Goal: Information Seeking & Learning: Learn about a topic

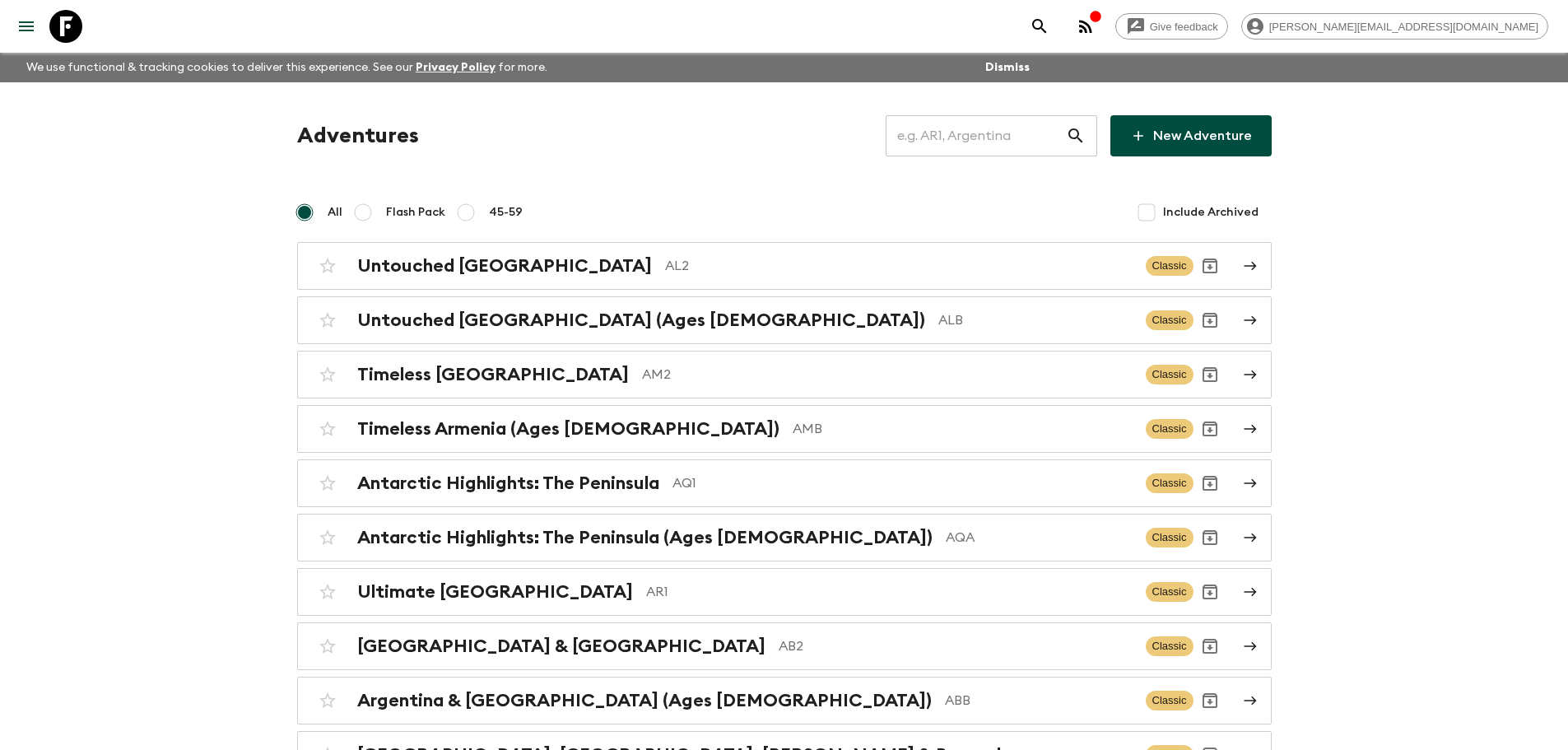
click at [991, 129] on input "text" at bounding box center [975, 135] width 180 height 46
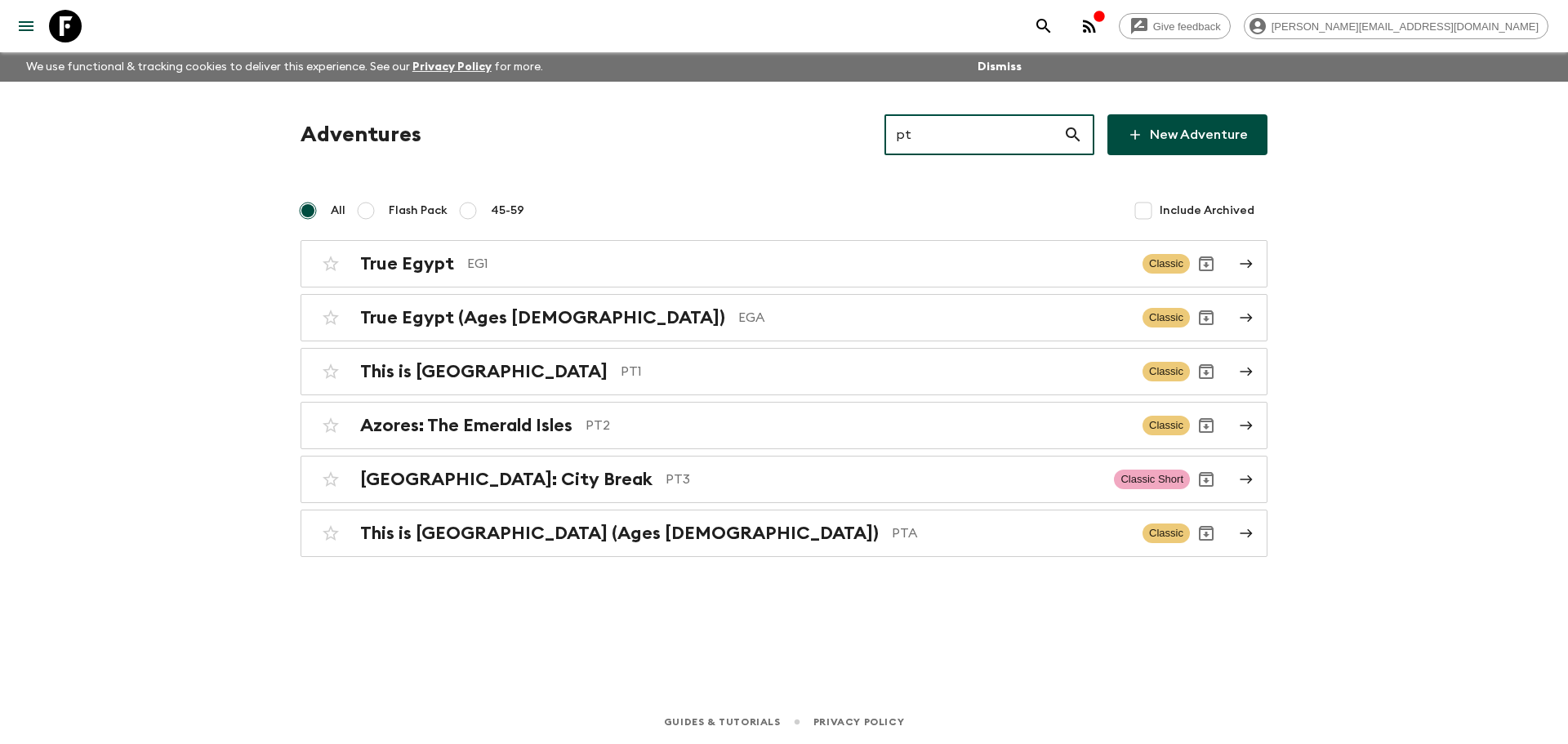
type input "pt1"
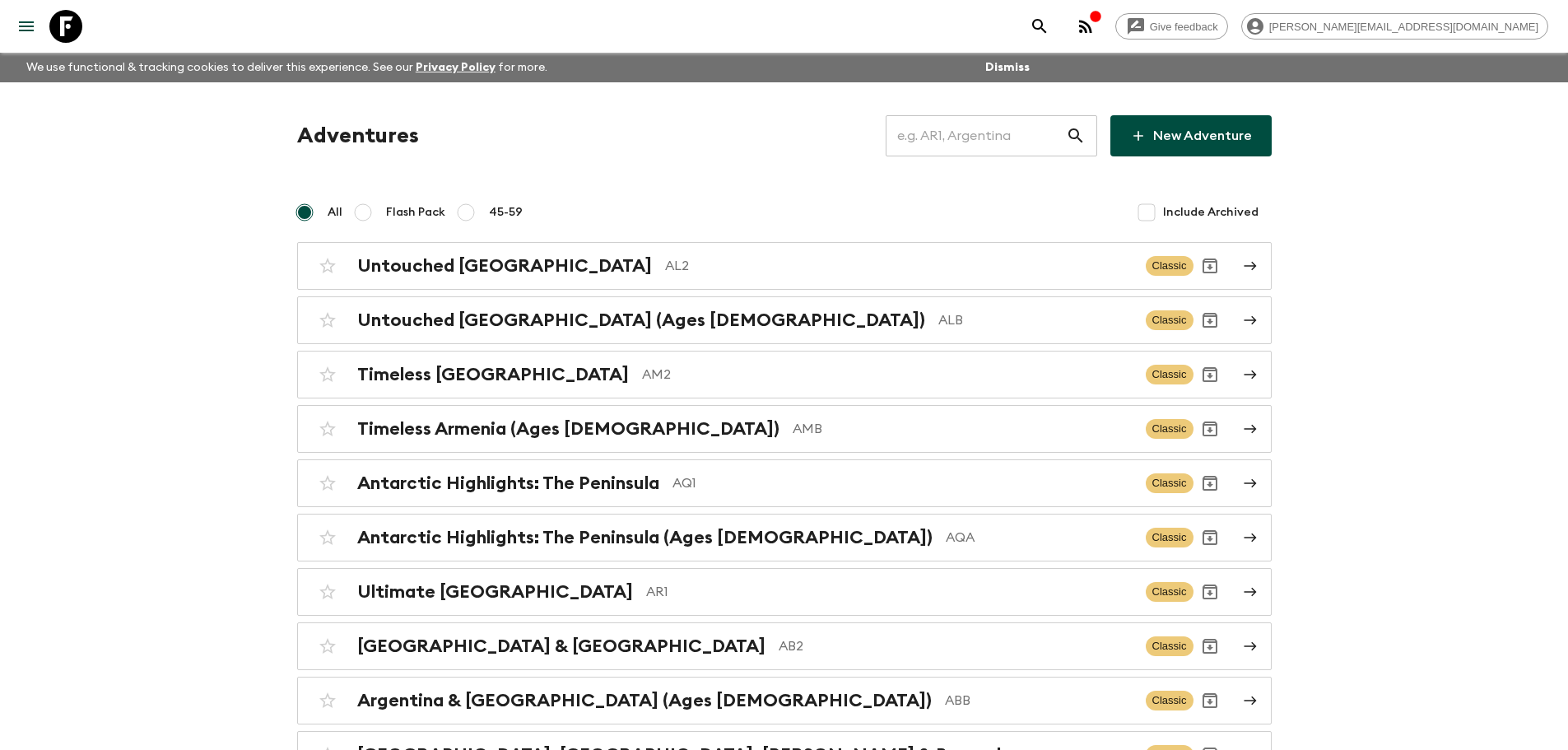
click at [1021, 140] on input "text" at bounding box center [975, 135] width 180 height 46
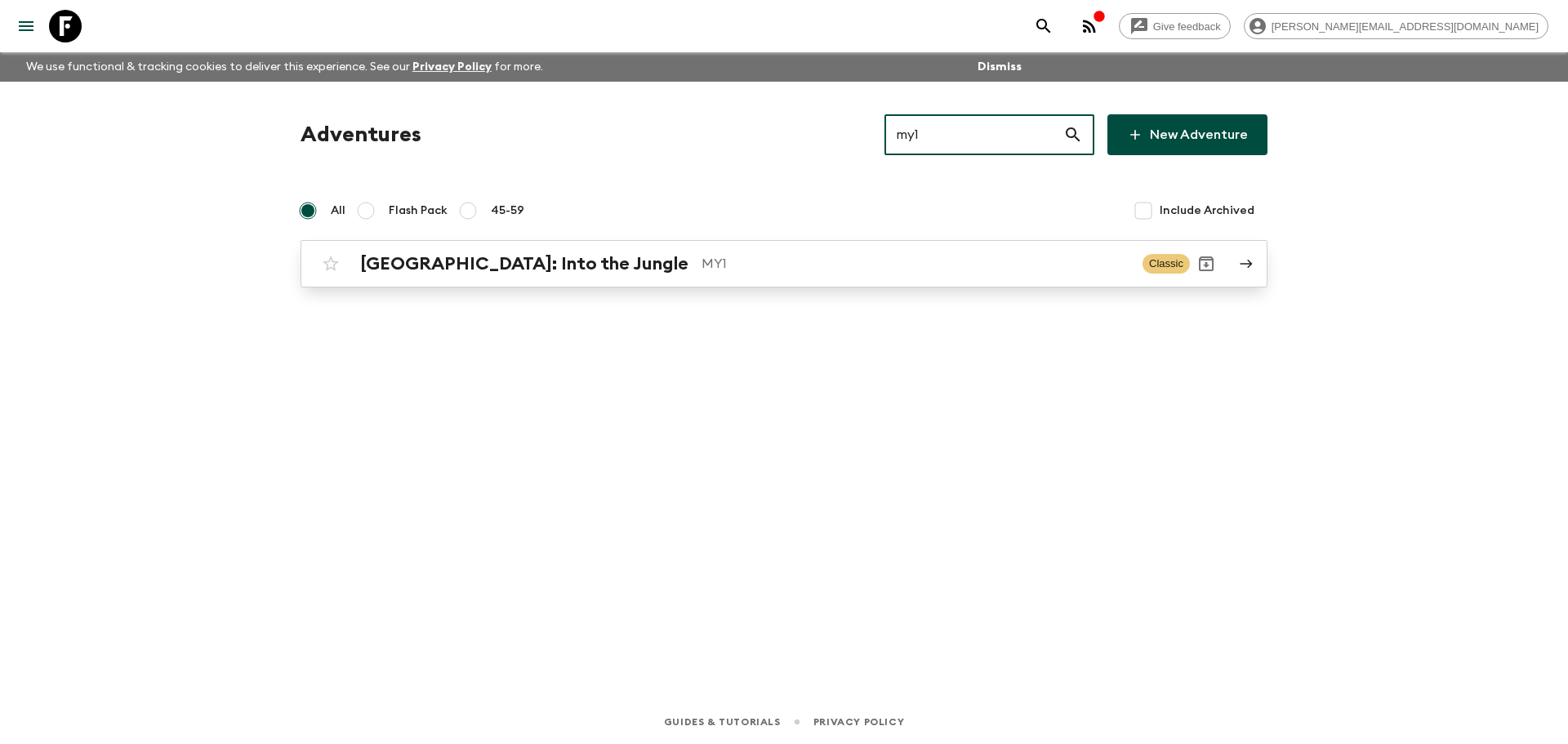
type input "my1"
click at [527, 258] on h2 "[GEOGRAPHIC_DATA]: Into the Jungle" at bounding box center [524, 263] width 329 height 21
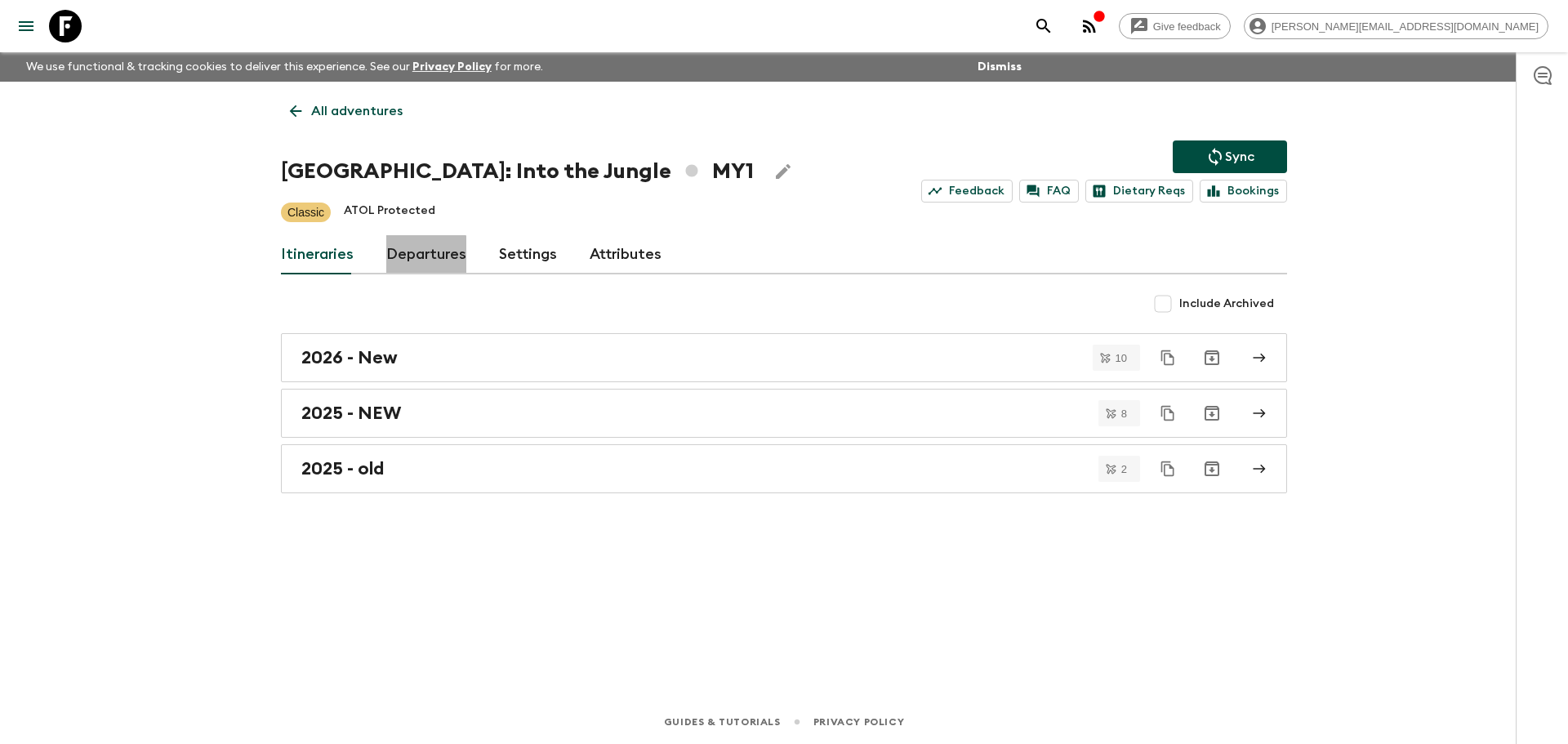
click at [420, 261] on link "Departures" at bounding box center [427, 255] width 80 height 39
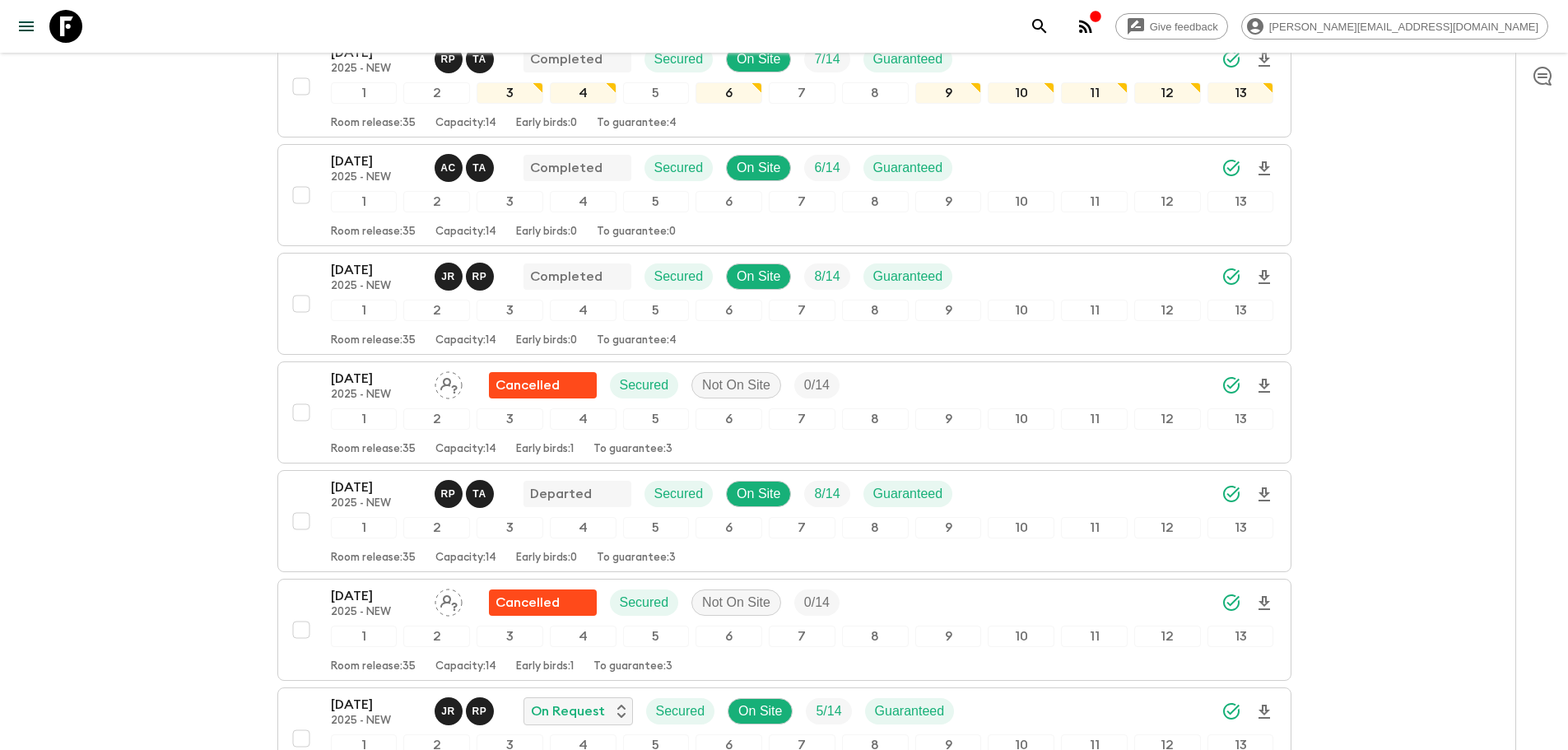
scroll to position [678, 0]
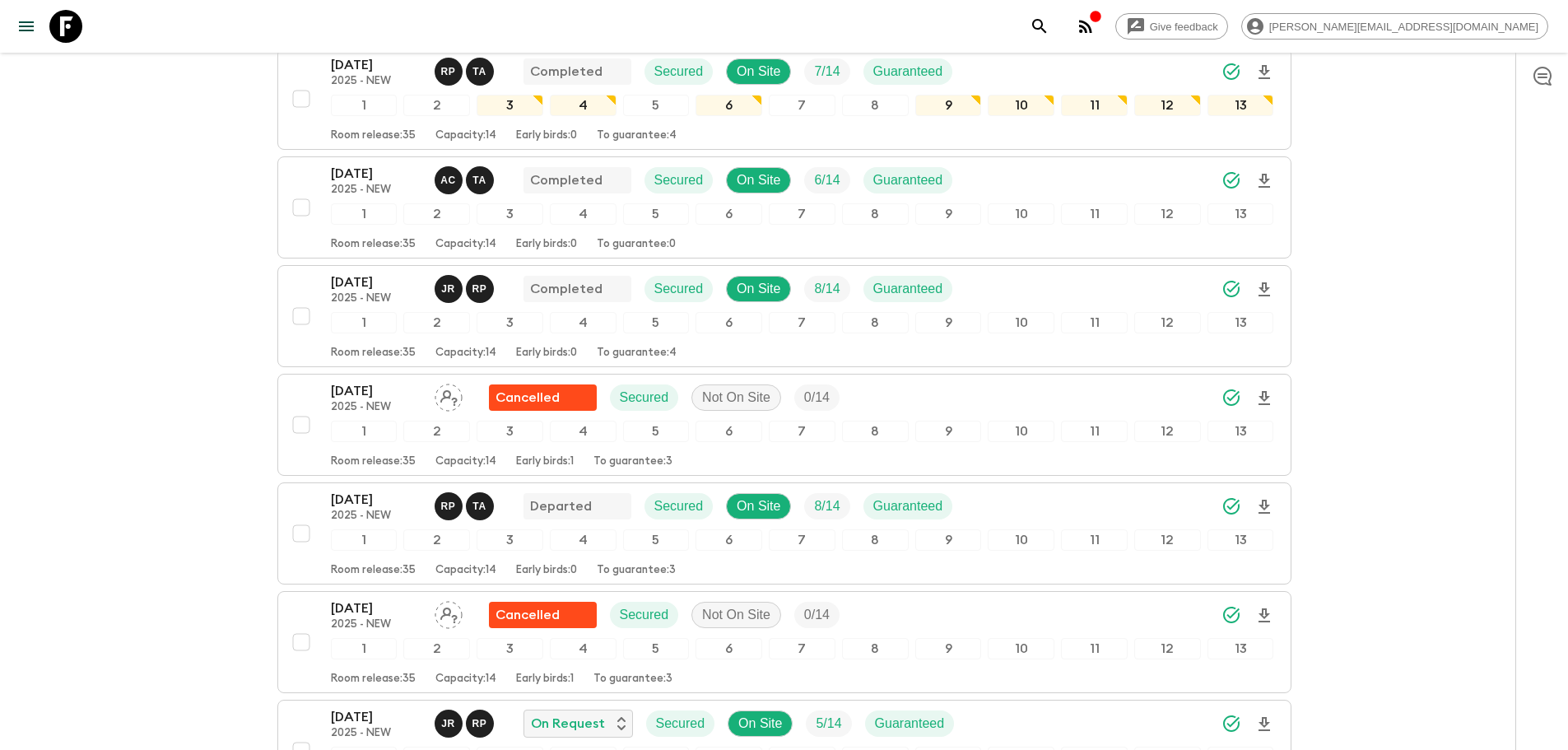
click at [67, 23] on icon at bounding box center [65, 26] width 33 height 33
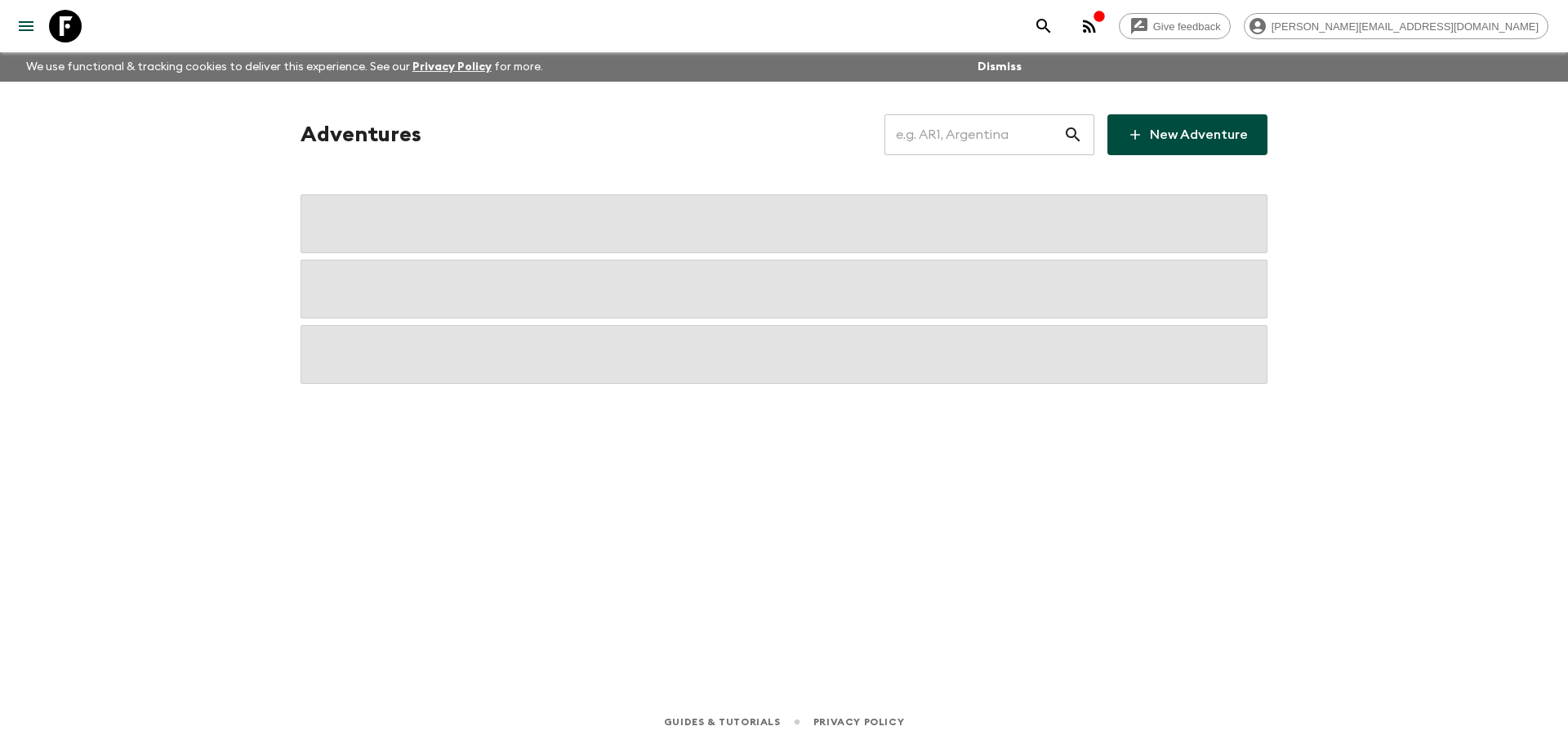
click at [1011, 140] on input "text" at bounding box center [973, 134] width 179 height 45
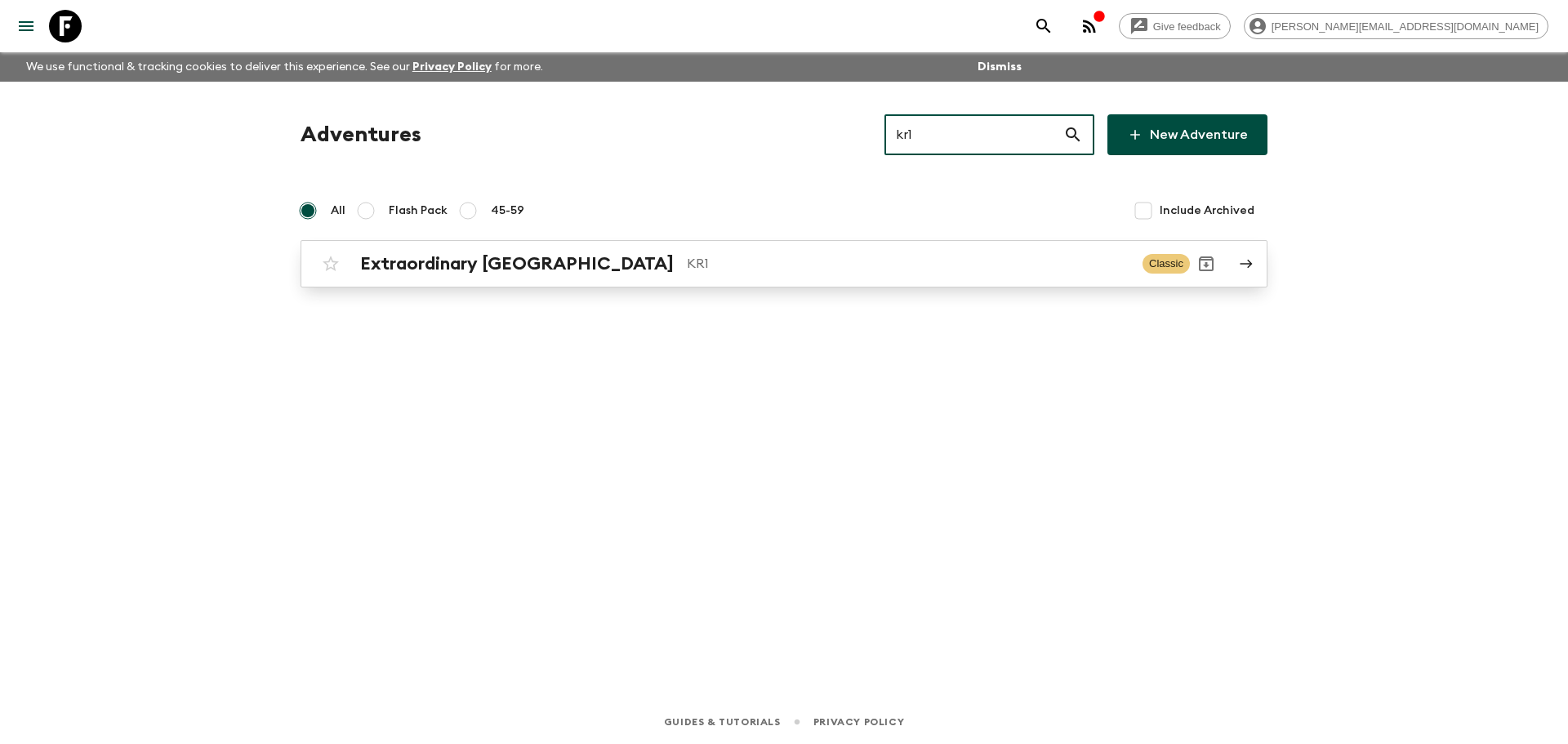
type input "kr1"
click at [687, 275] on div "Extraordinary [GEOGRAPHIC_DATA] KR1 Classic" at bounding box center [752, 263] width 875 height 33
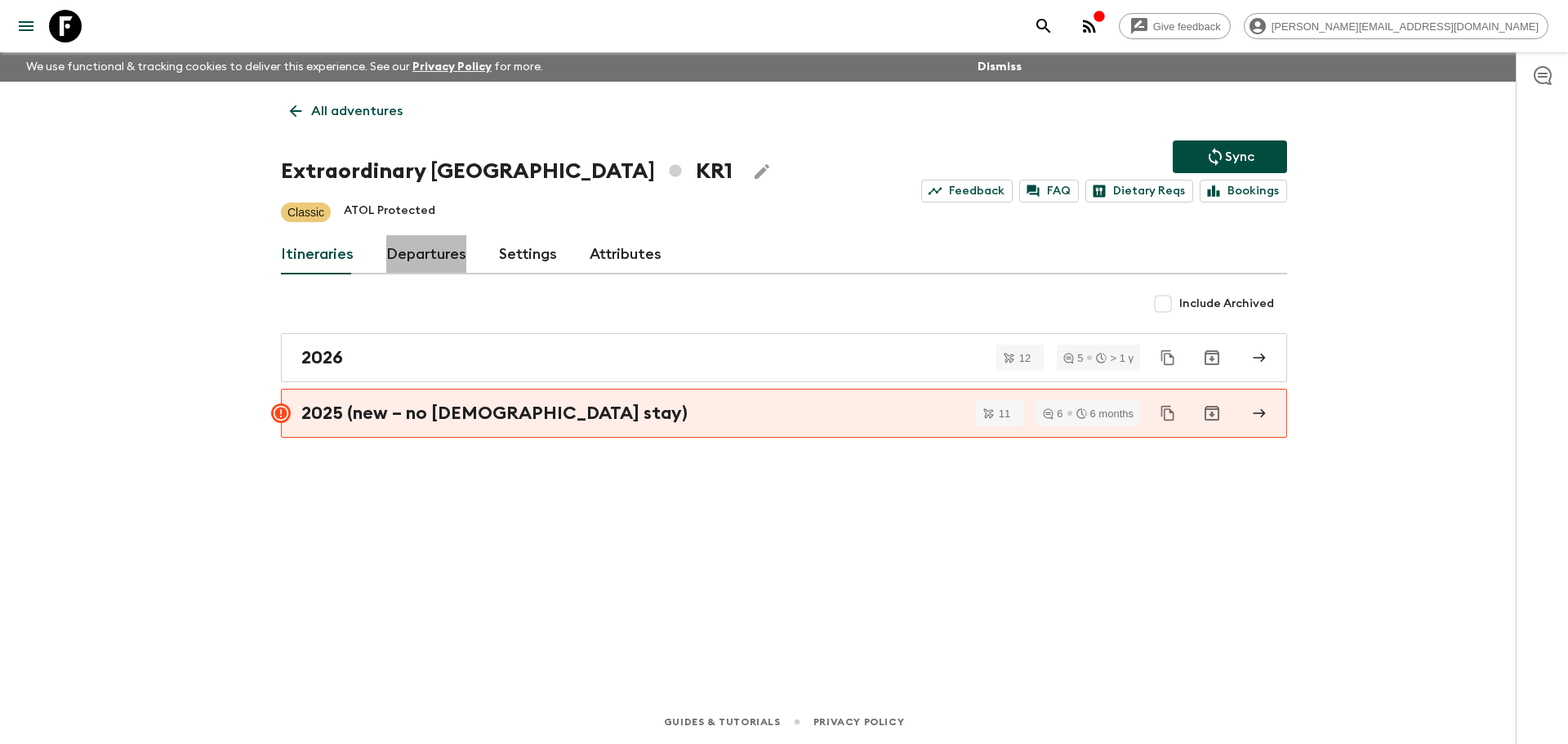
click at [446, 263] on link "Departures" at bounding box center [427, 255] width 80 height 39
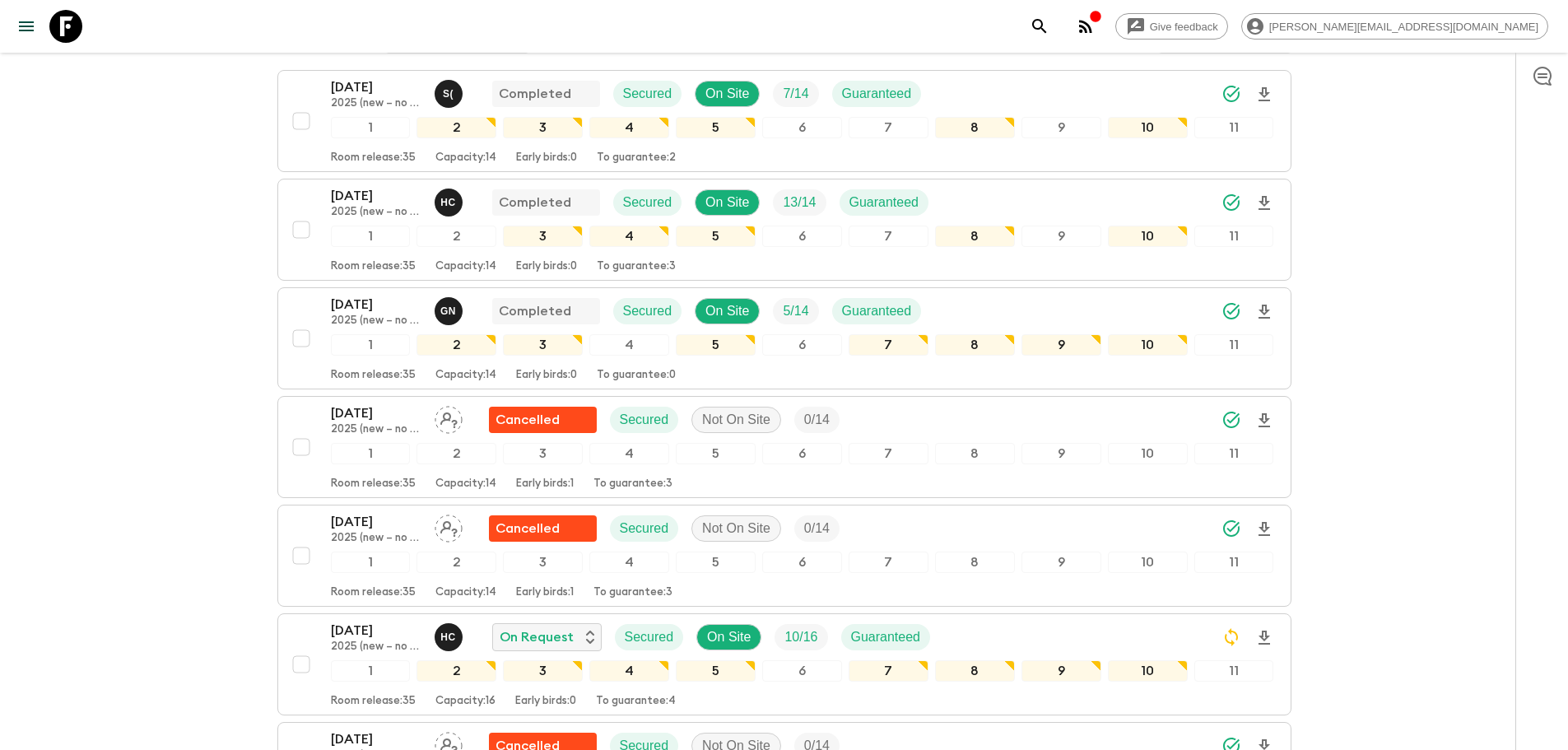
scroll to position [250, 0]
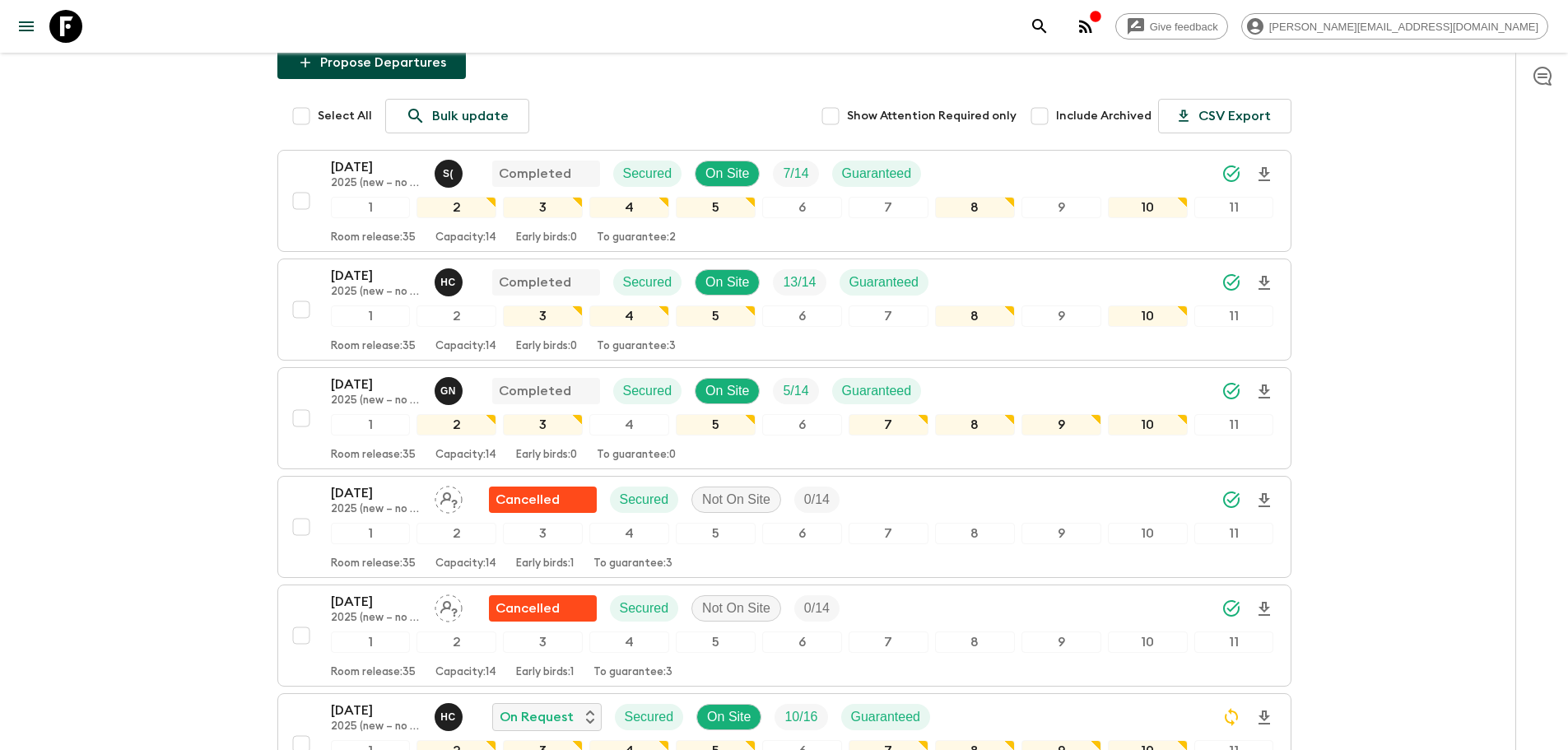
click at [1562, 164] on div at bounding box center [1541, 401] width 53 height 697
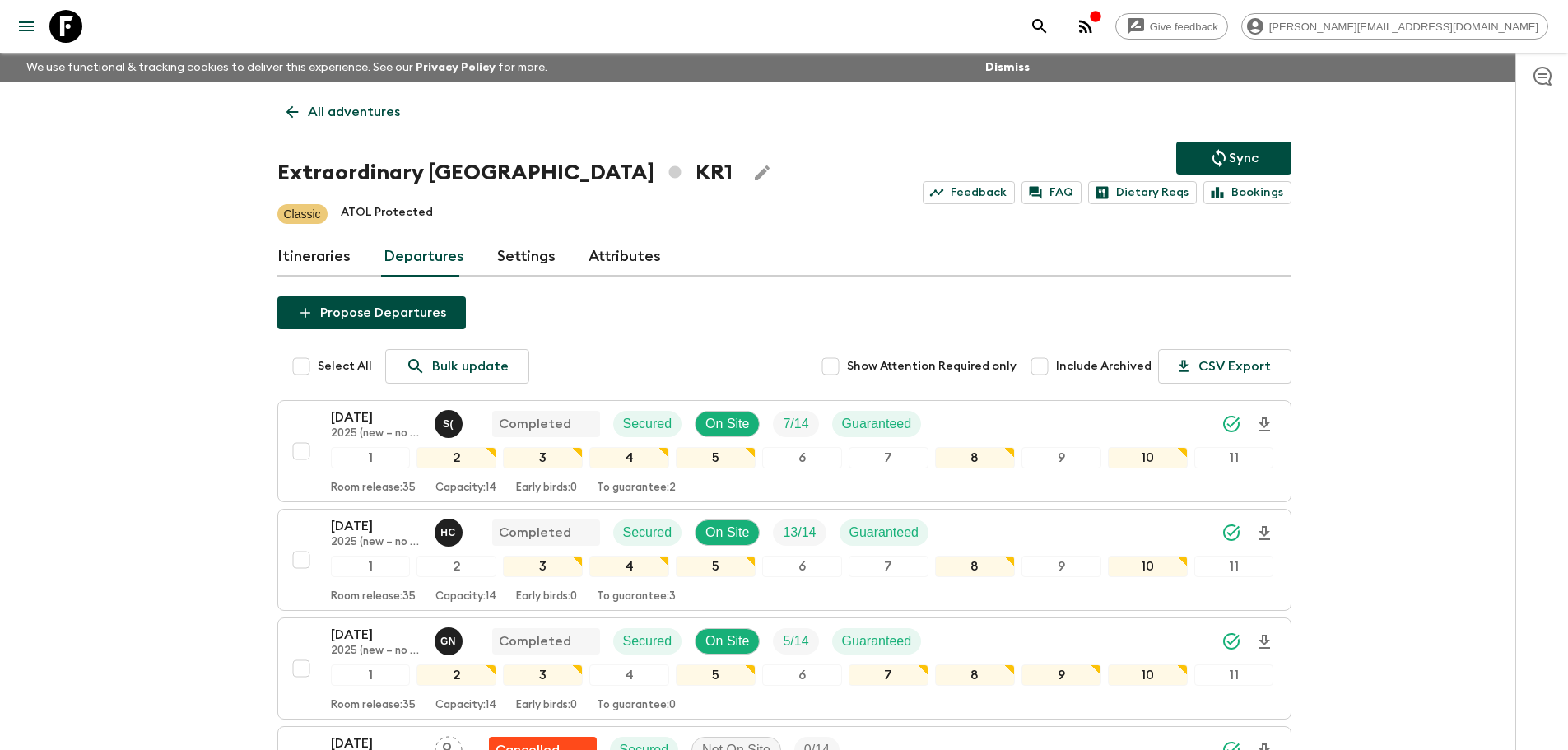
click at [389, 105] on p "All adventures" at bounding box center [353, 112] width 92 height 20
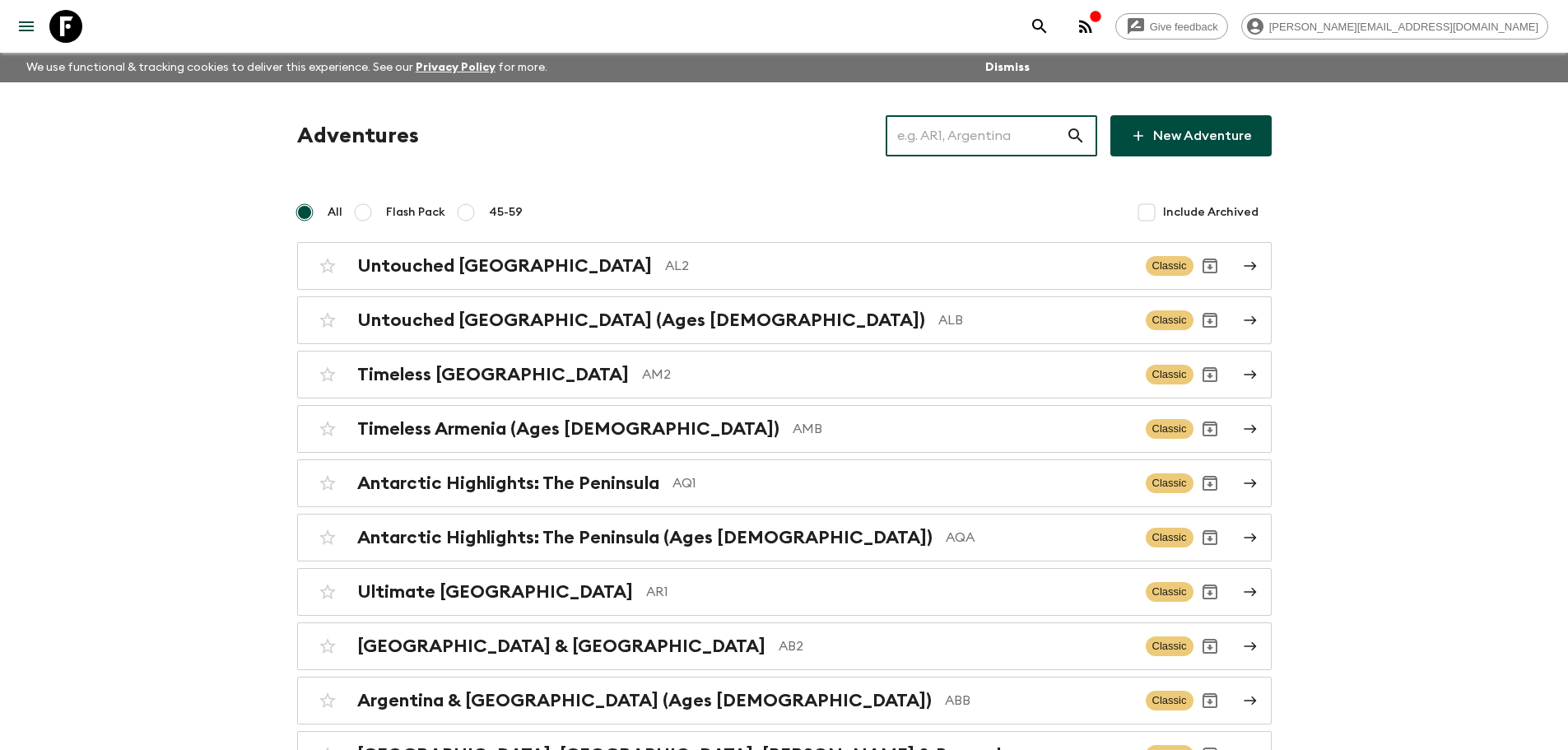
click at [1042, 151] on input "text" at bounding box center [975, 135] width 180 height 46
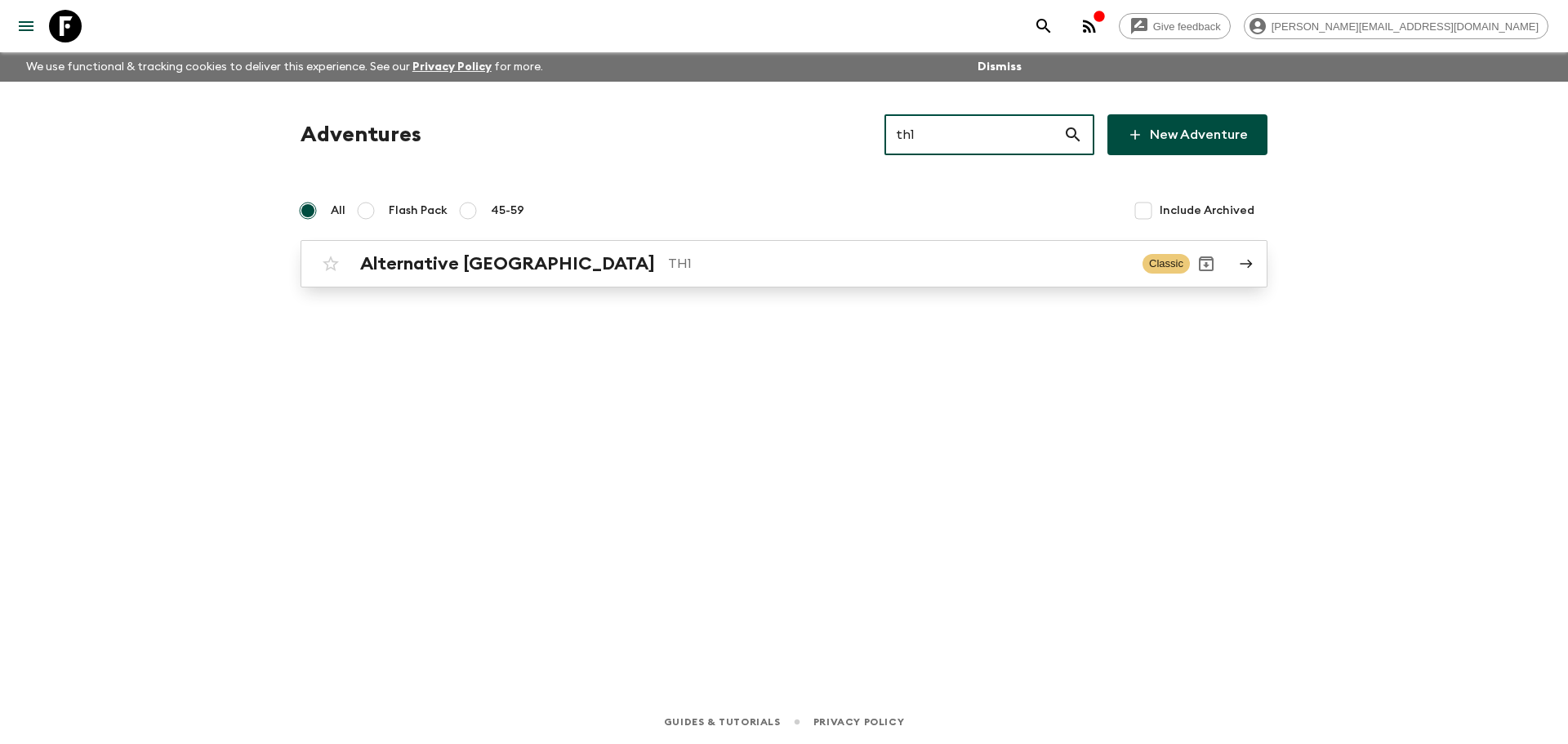
type input "th1"
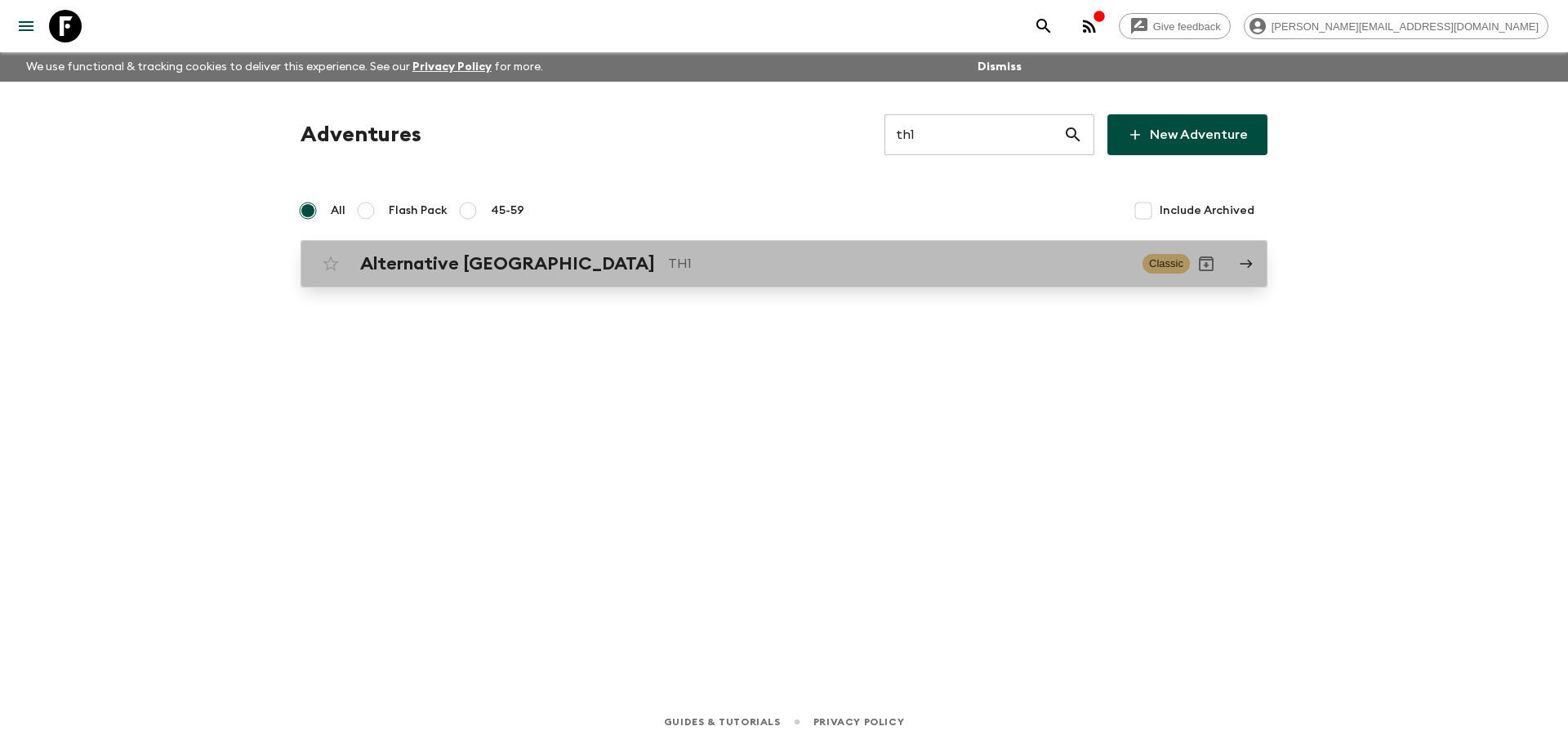
click at [668, 266] on p "TH1" at bounding box center [898, 263] width 461 height 20
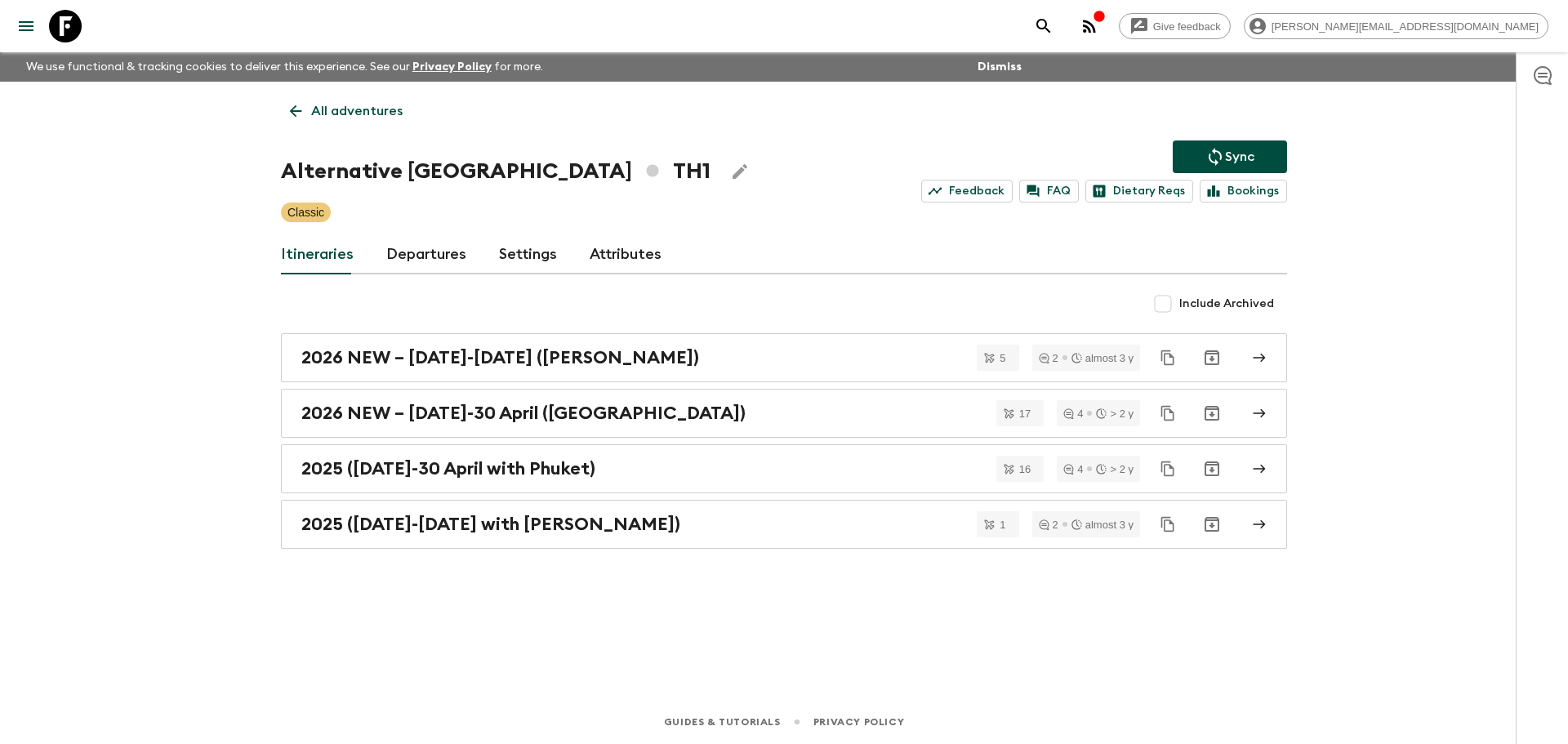
click at [437, 255] on link "Departures" at bounding box center [427, 255] width 80 height 39
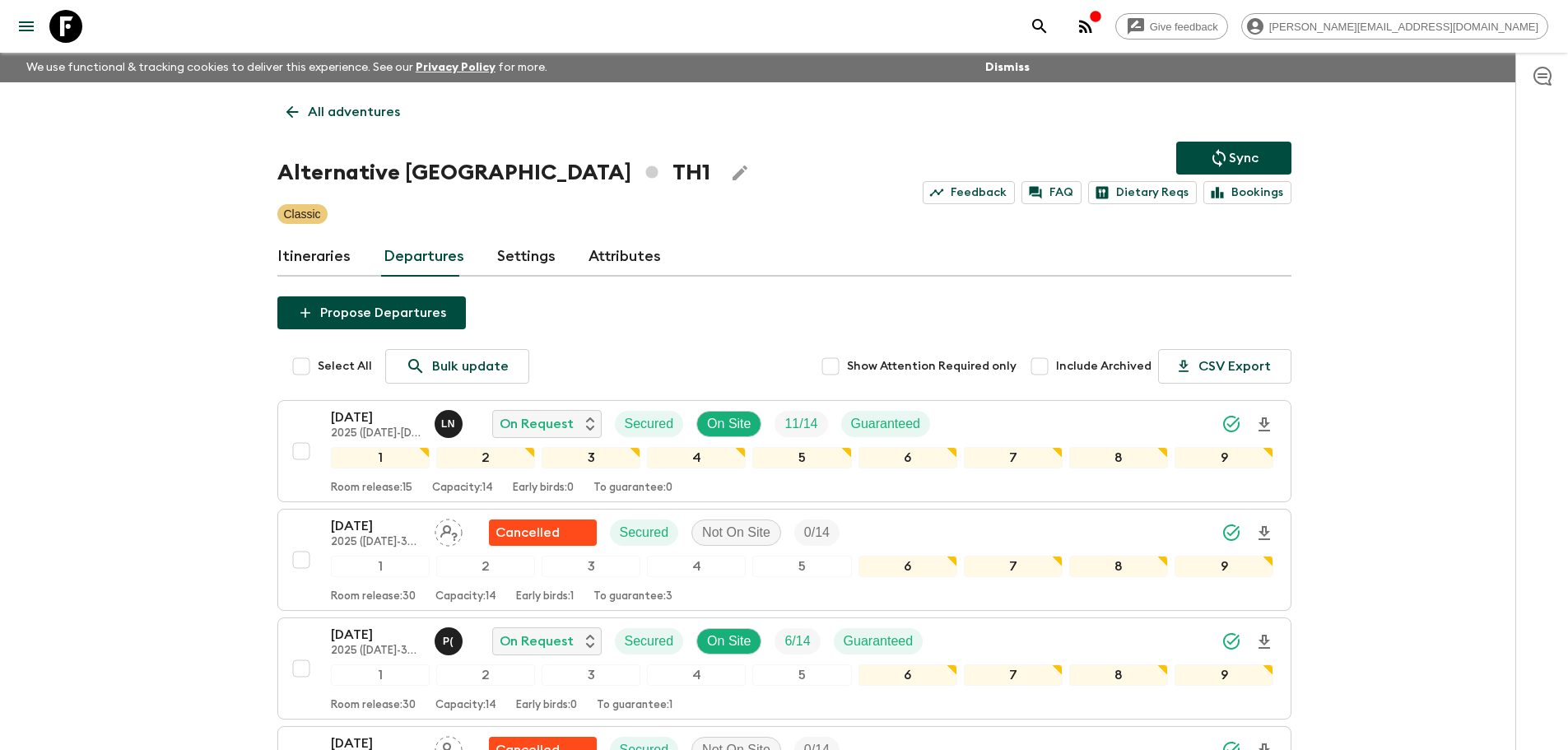
click at [288, 249] on link "Itineraries" at bounding box center [314, 257] width 74 height 39
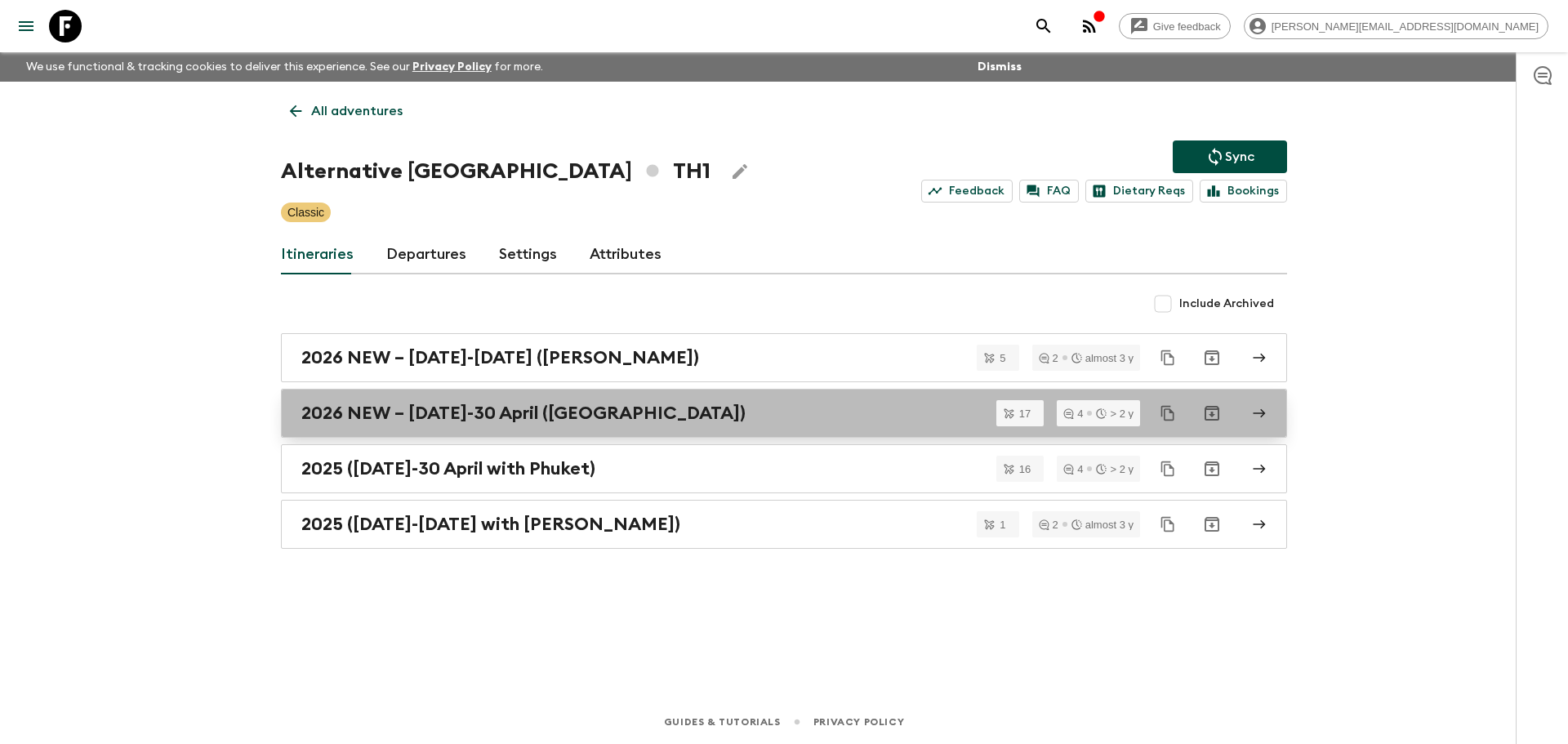
click at [731, 406] on div "2026 NEW – [DATE]-30 April ([GEOGRAPHIC_DATA])" at bounding box center [768, 413] width 934 height 21
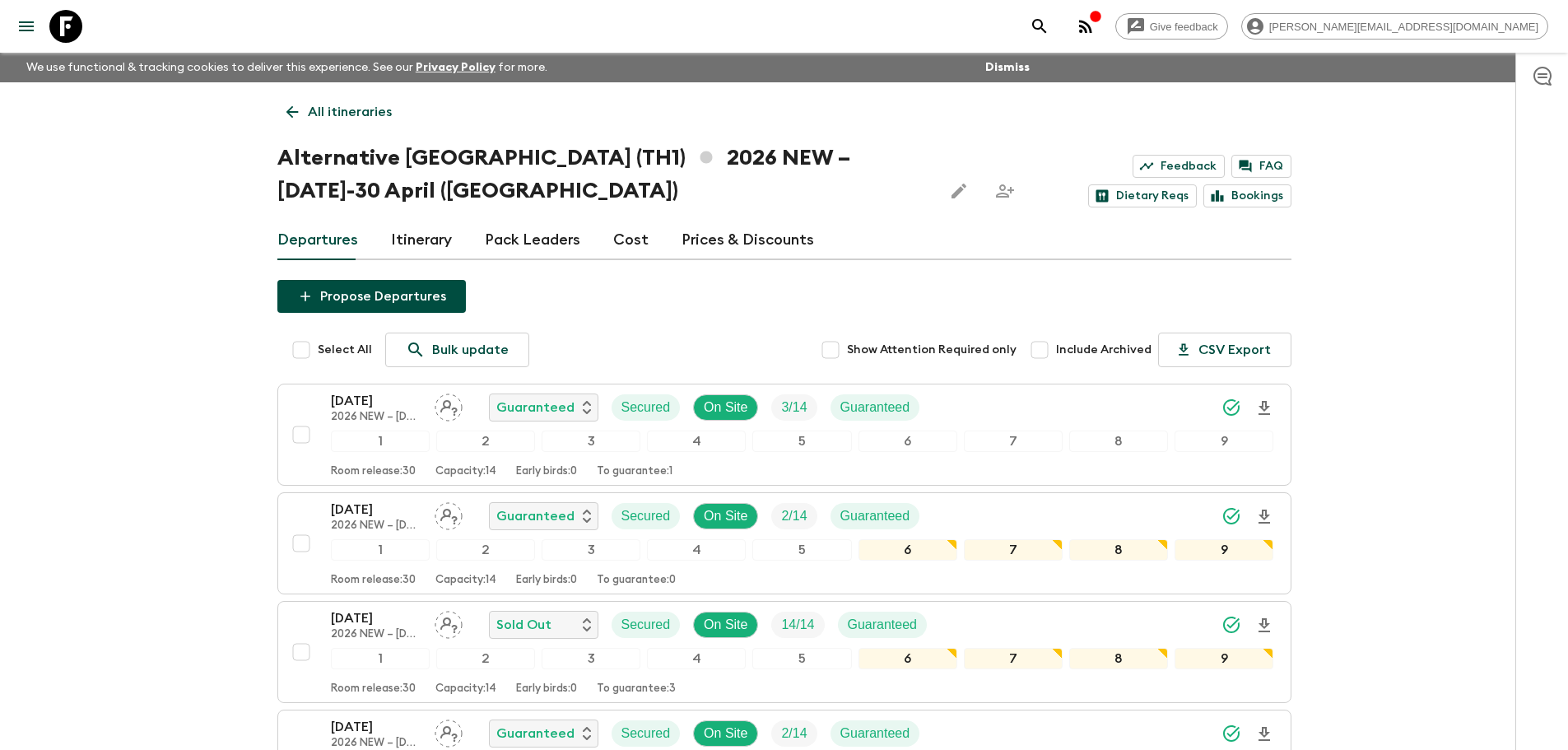
click at [388, 121] on p "All itineraries" at bounding box center [350, 112] width 84 height 20
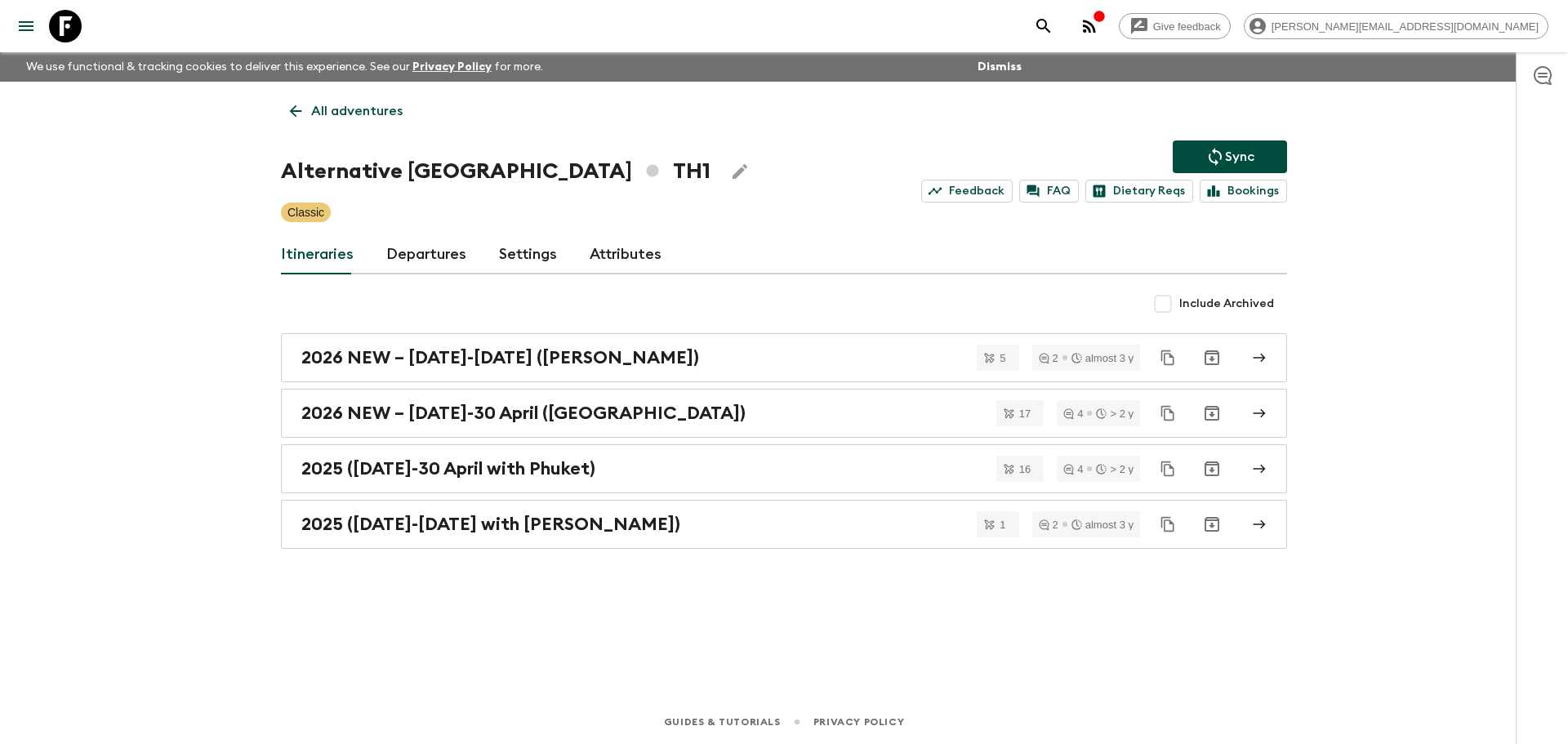
click at [405, 110] on link "All adventures" at bounding box center [346, 110] width 131 height 33
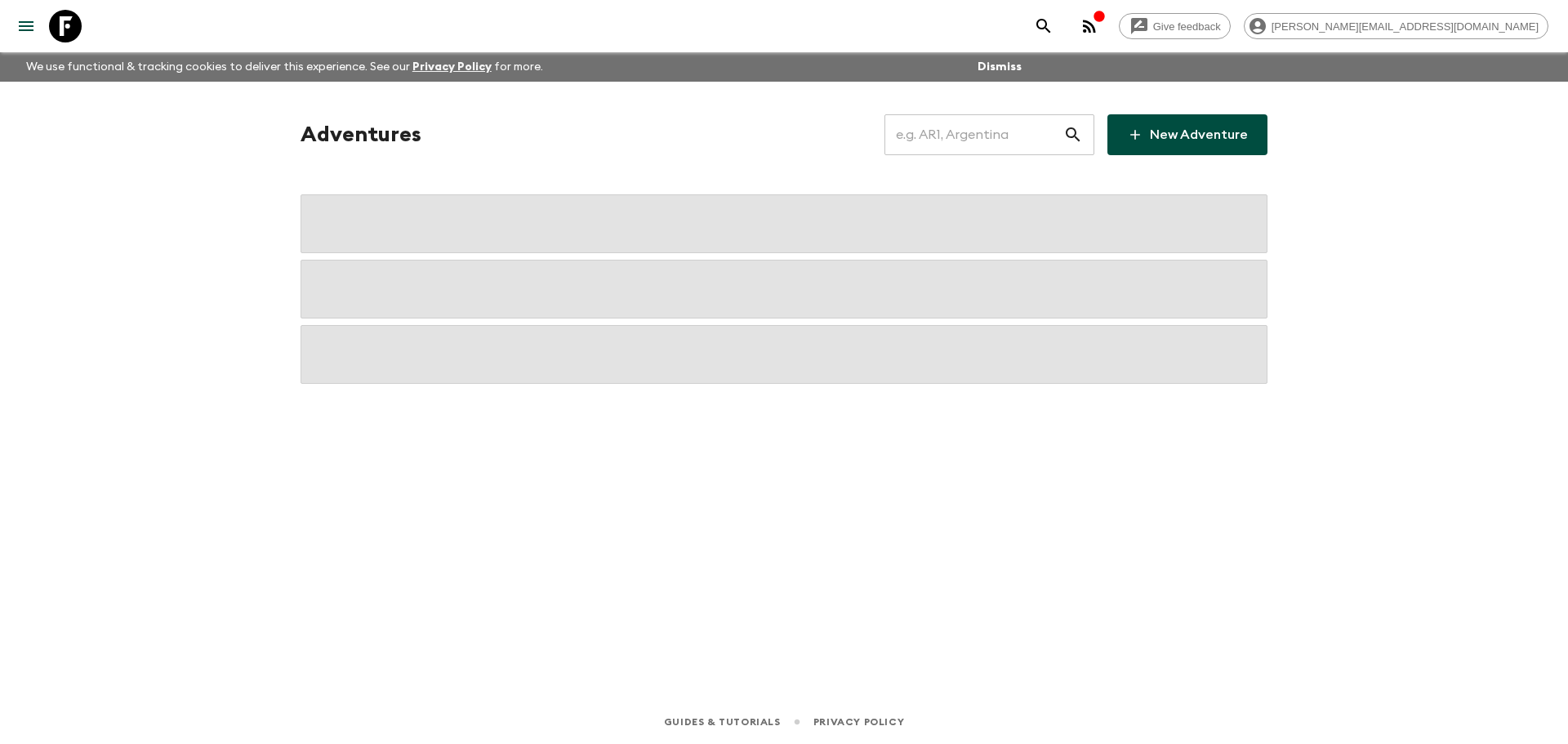
click at [950, 141] on input "text" at bounding box center [973, 134] width 179 height 45
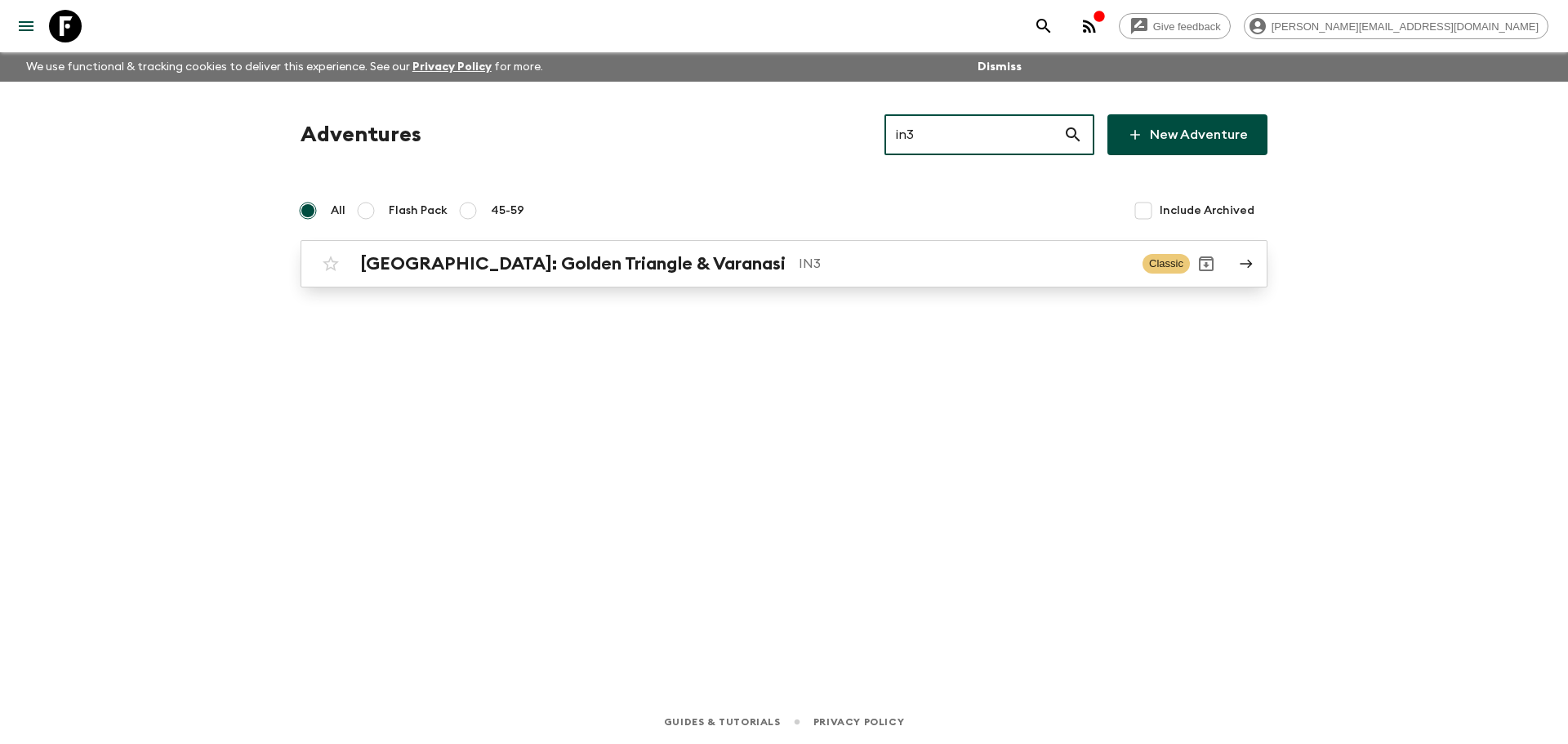
type input "in3"
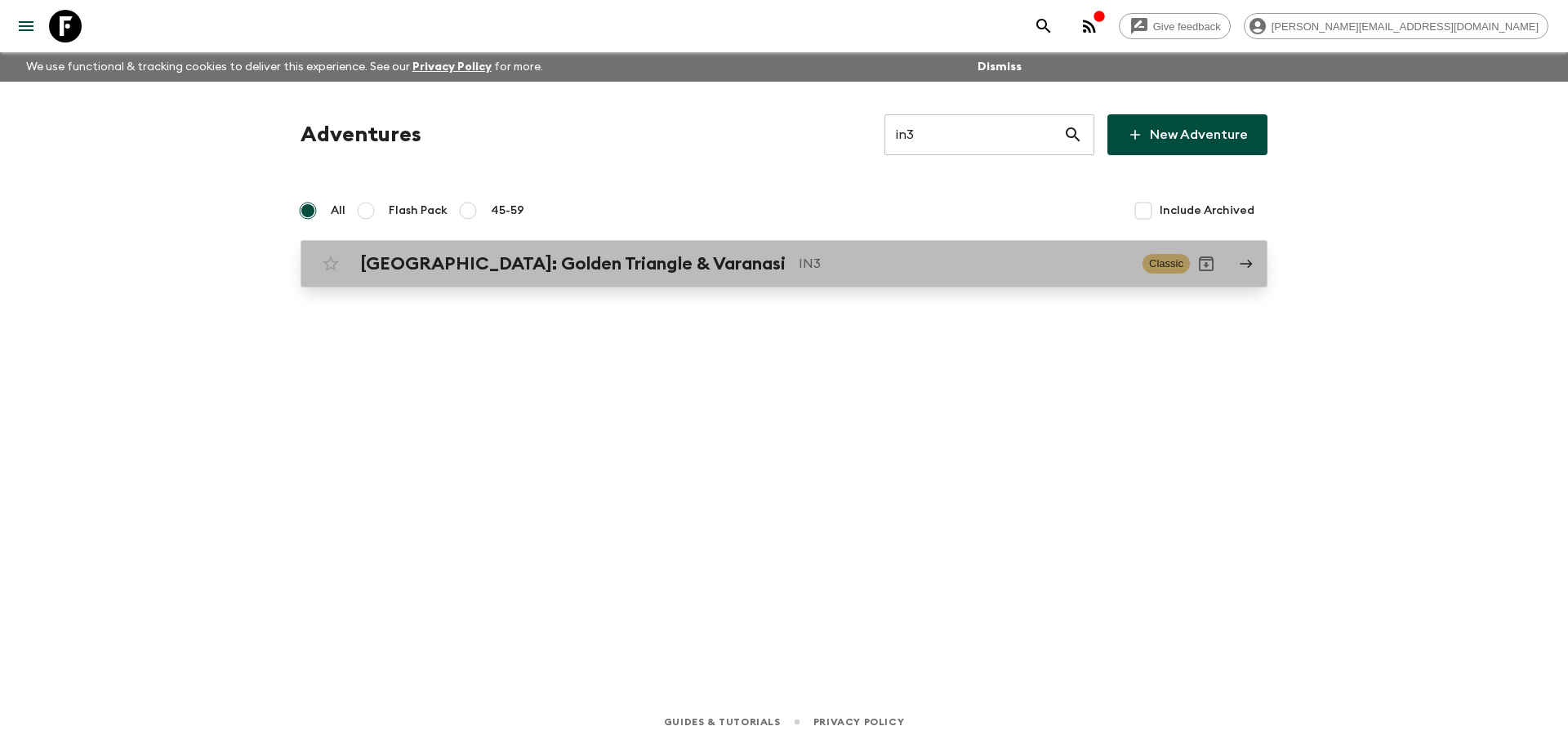
click at [911, 263] on p "IN3" at bounding box center [964, 263] width 331 height 20
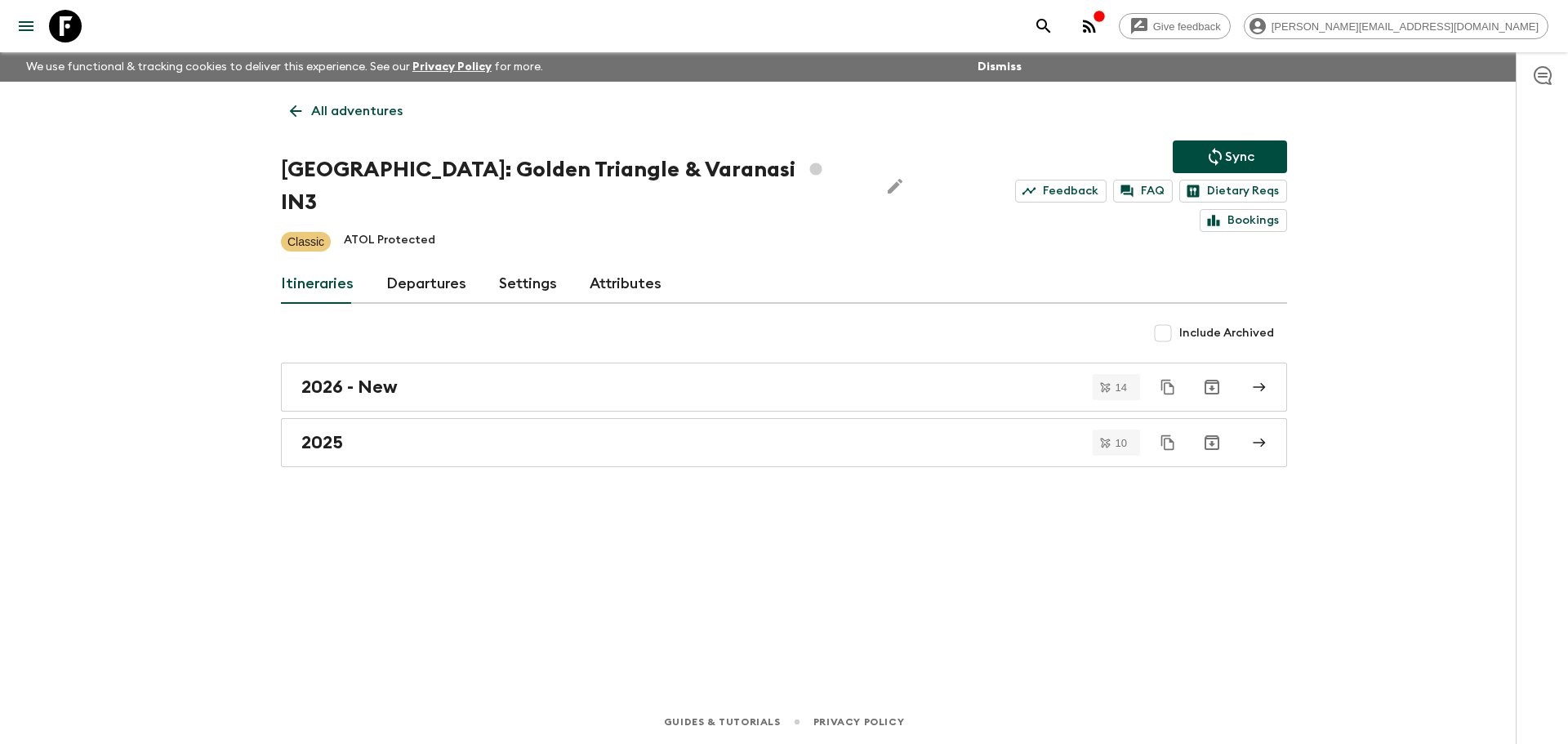
click at [442, 264] on link "Departures" at bounding box center [427, 284] width 80 height 39
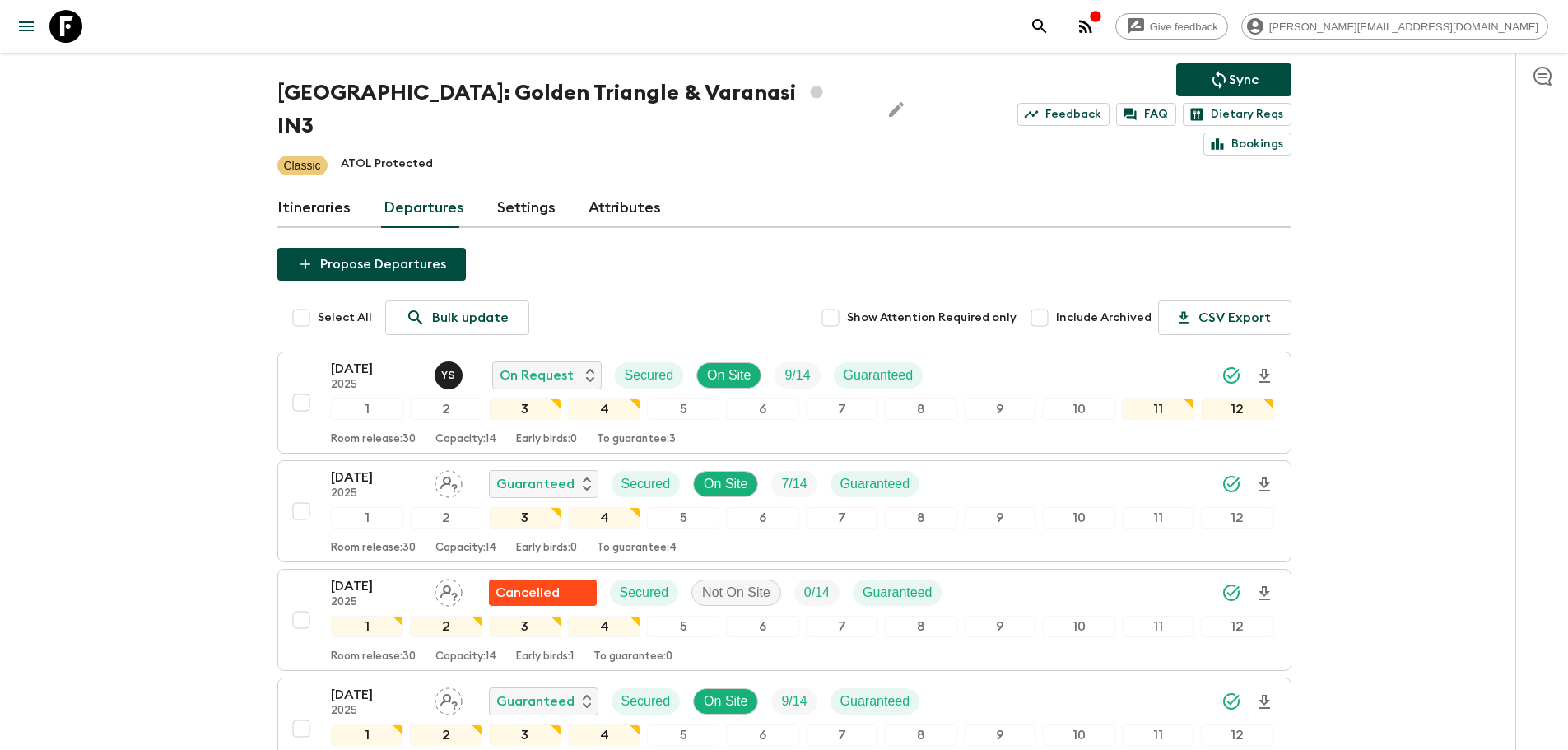
scroll to position [74, 0]
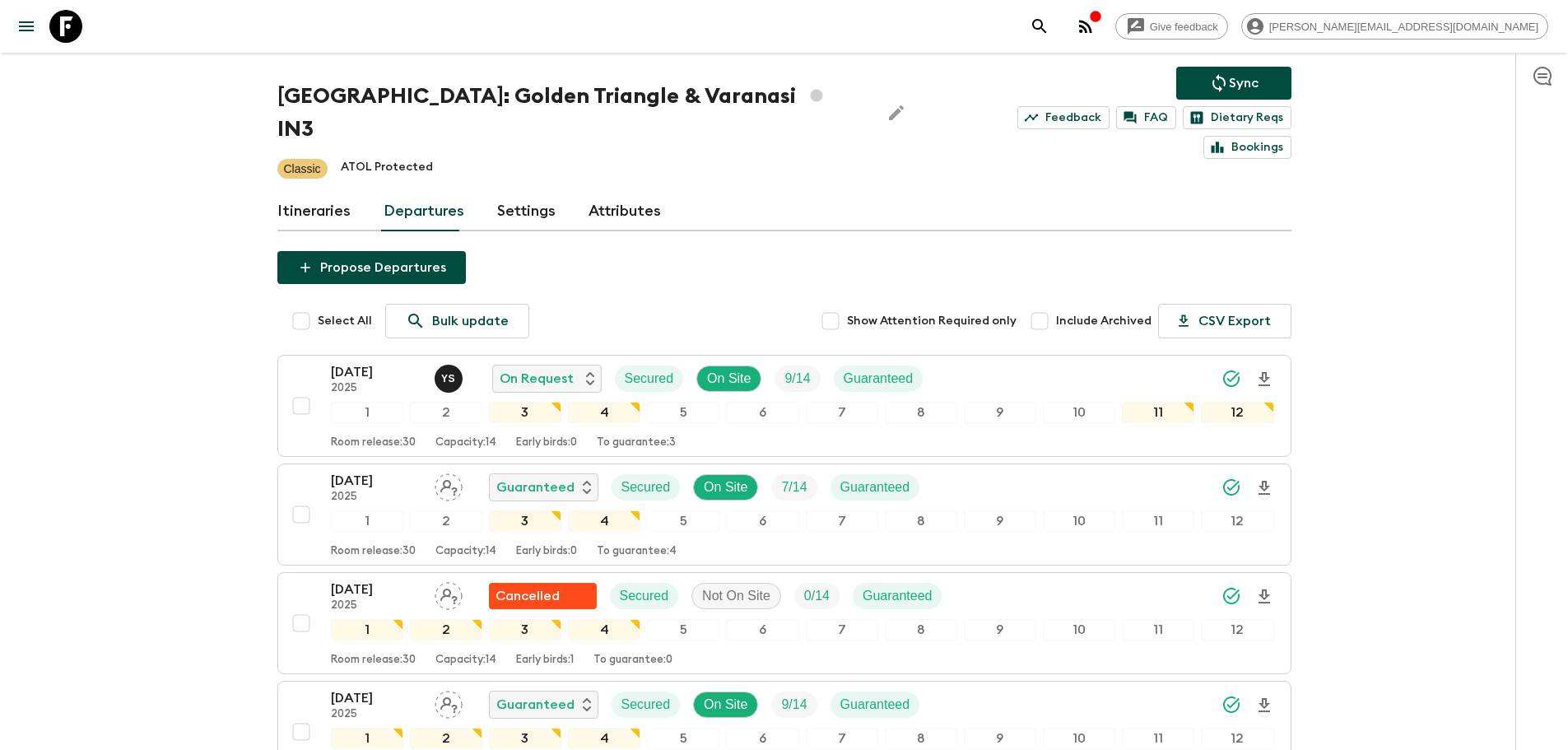
click at [1056, 304] on input "Include Archived" at bounding box center [1039, 320] width 33 height 33
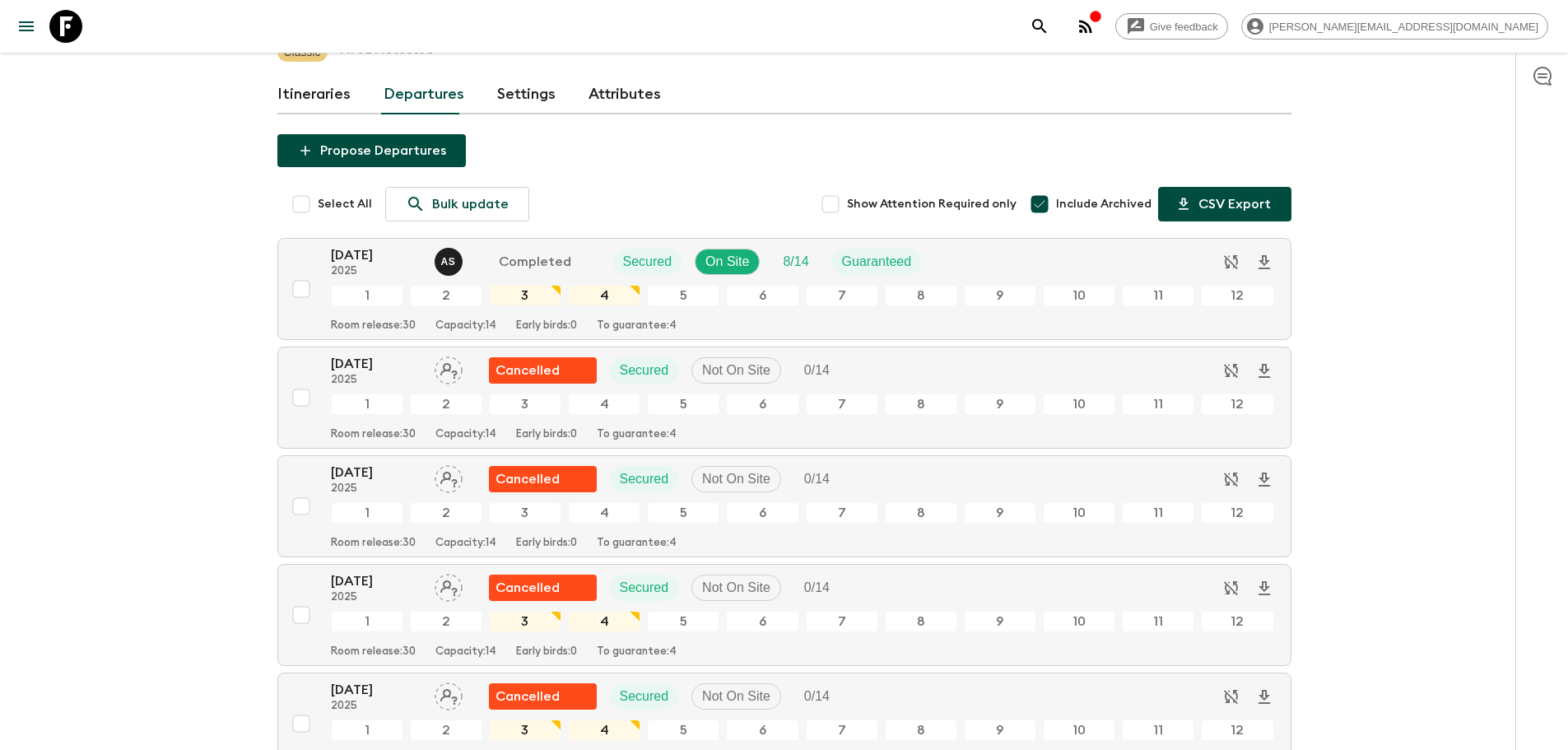
scroll to position [187, 0]
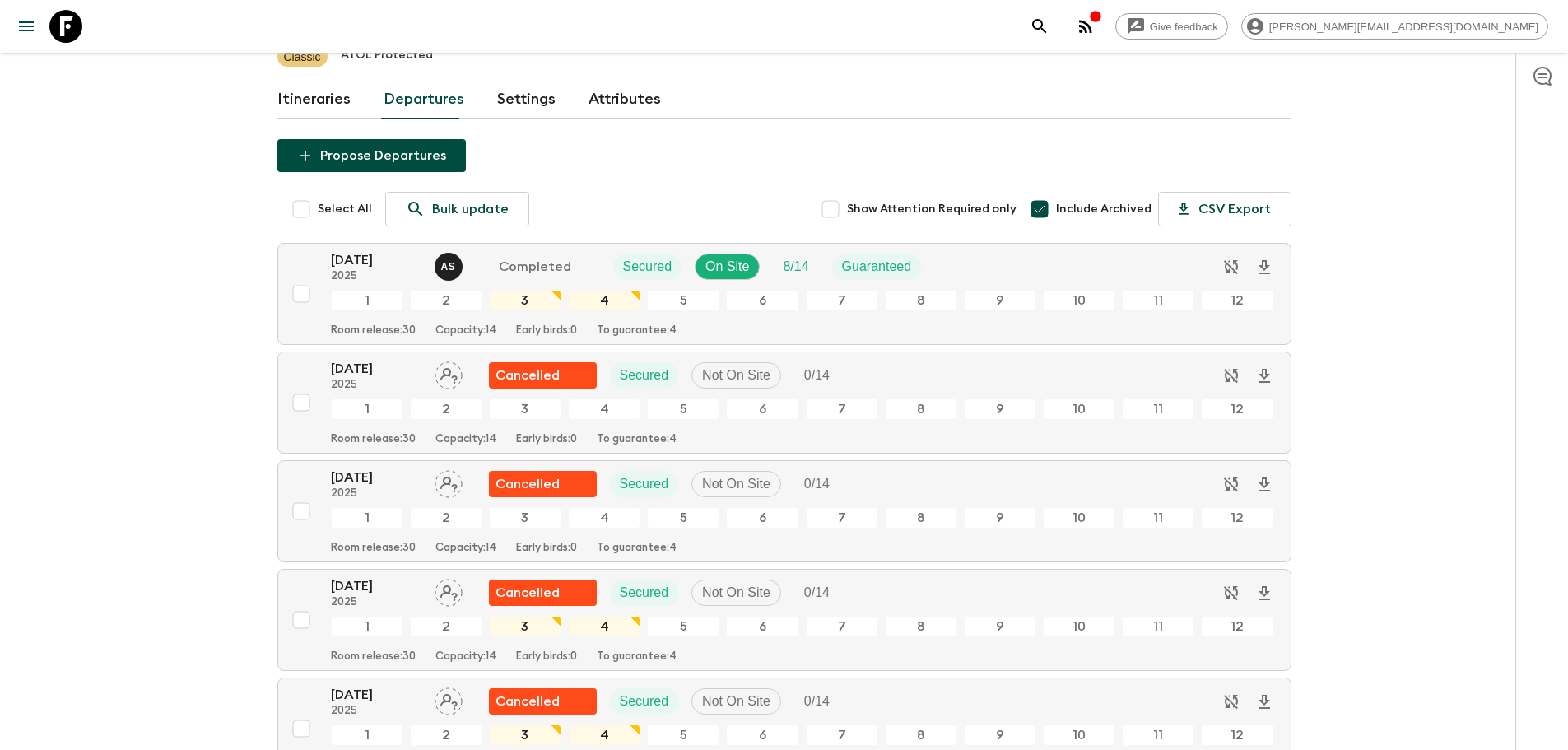
click at [1050, 193] on input "Include Archived" at bounding box center [1039, 209] width 33 height 33
checkbox input "false"
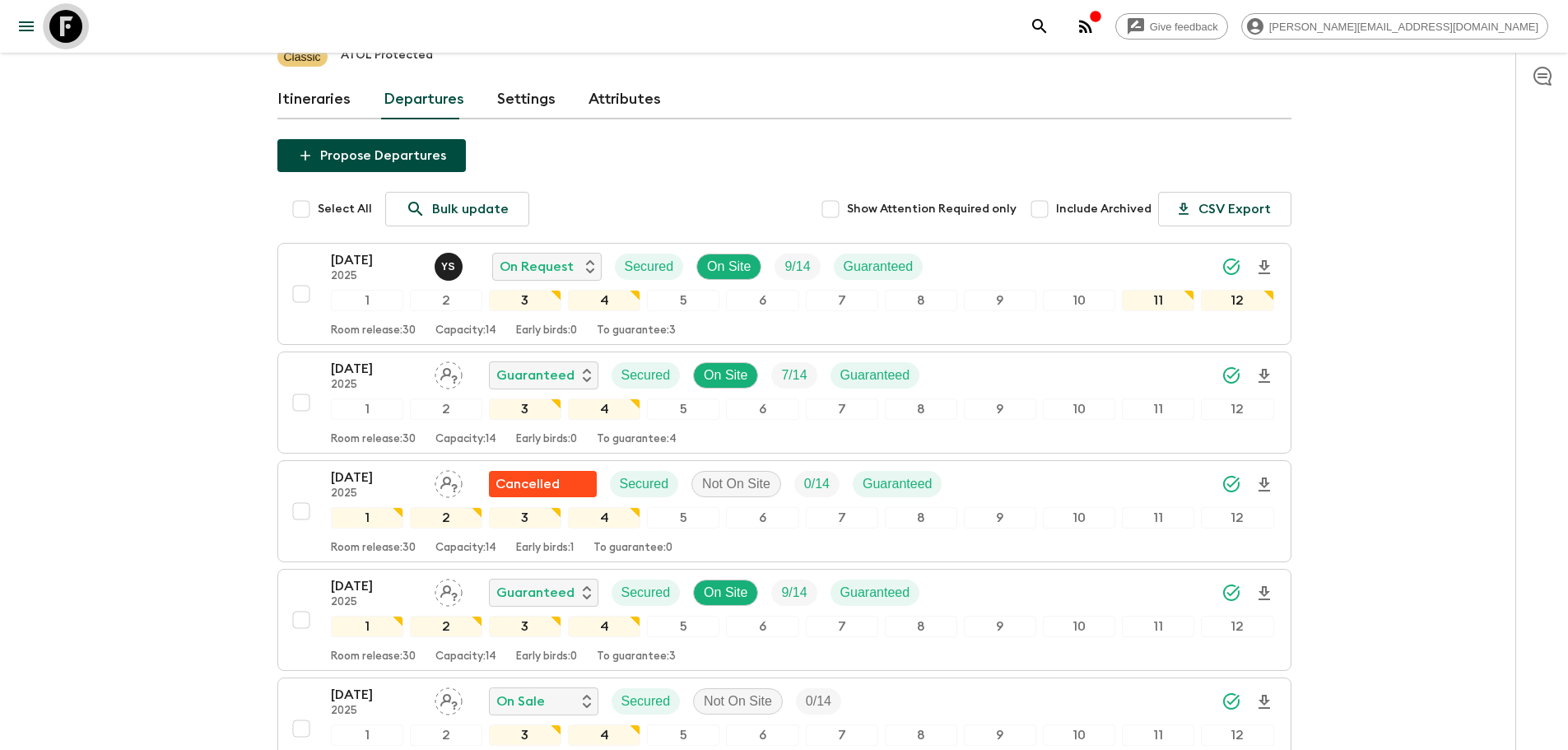
click at [69, 22] on icon at bounding box center [65, 26] width 33 height 33
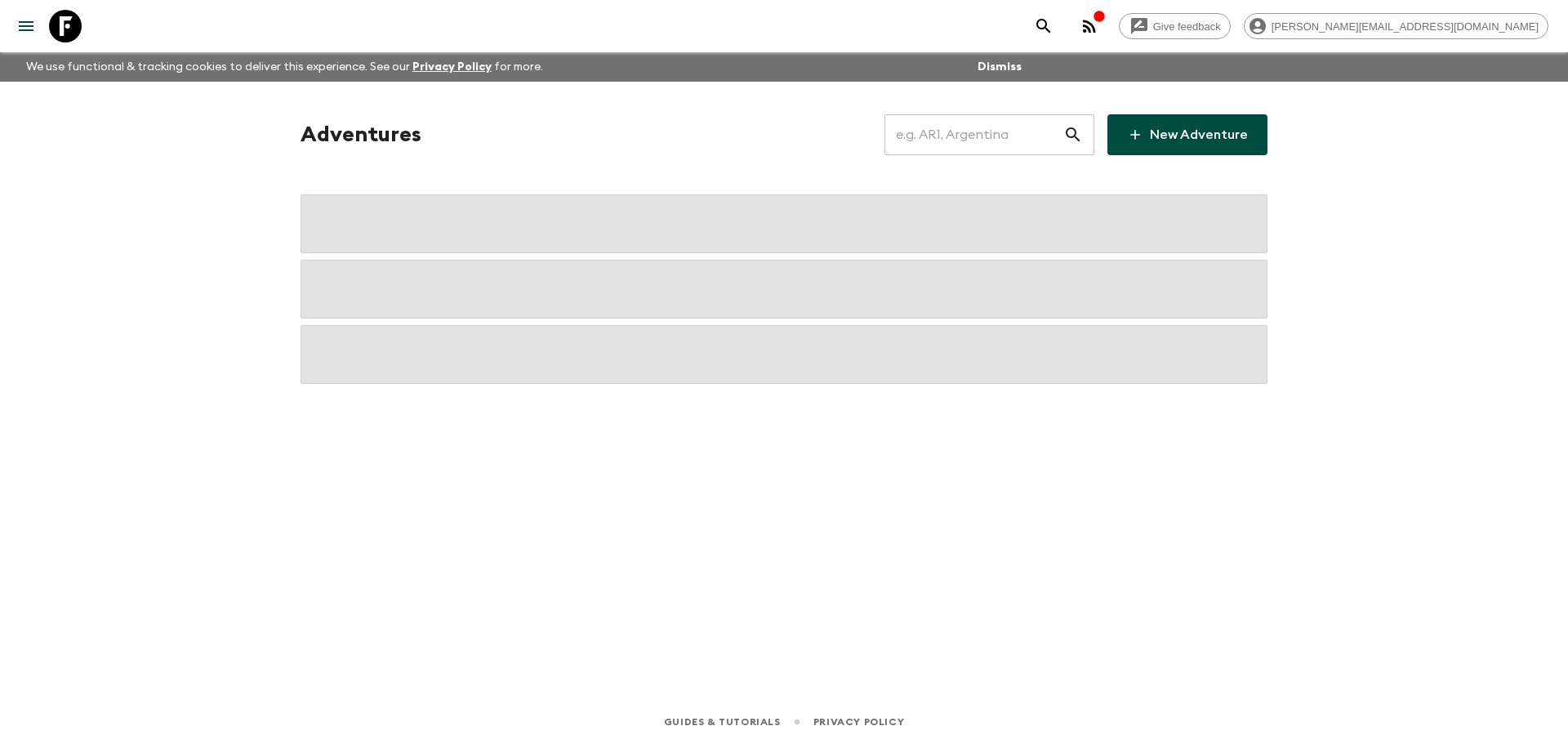
click at [1000, 140] on input "text" at bounding box center [973, 134] width 179 height 45
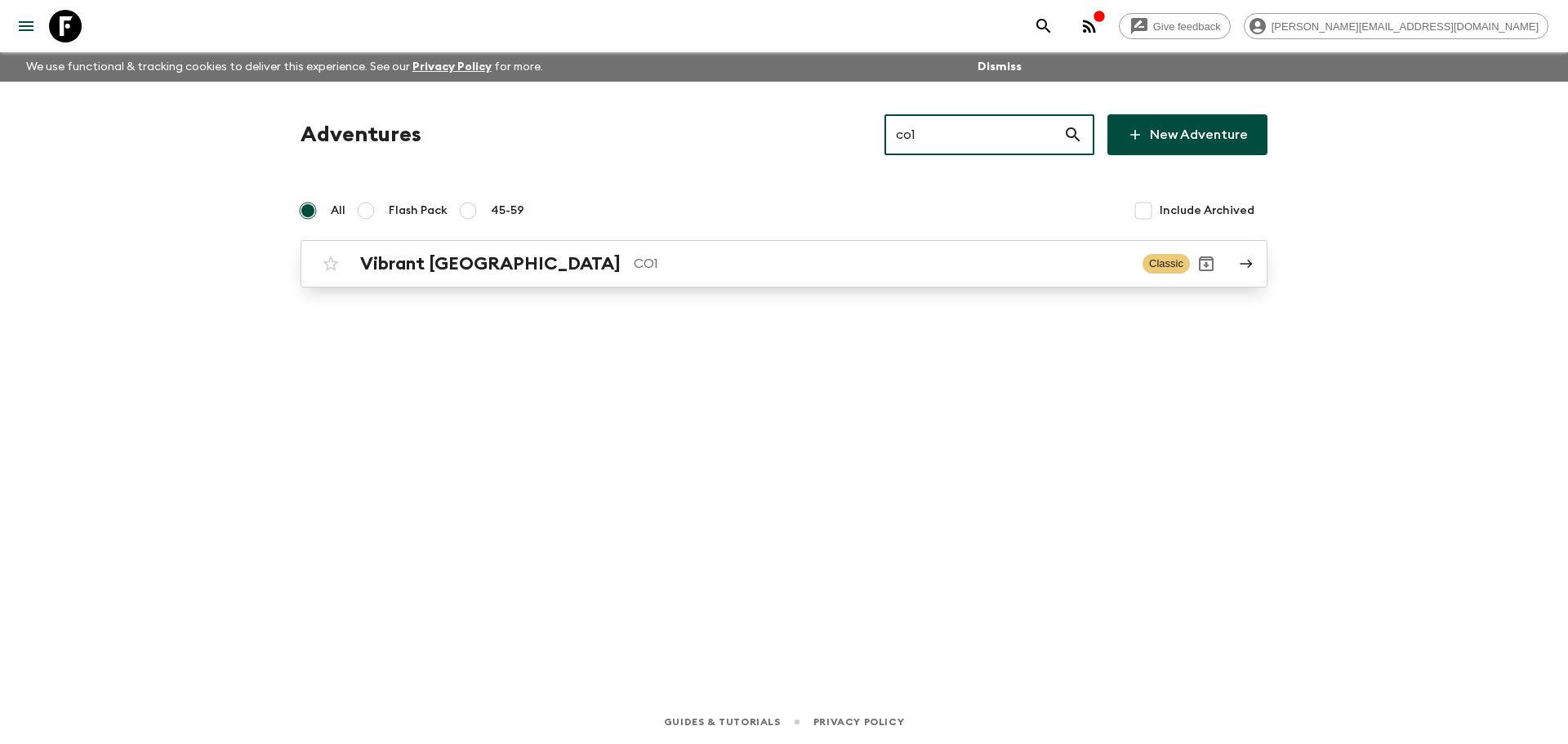
type input "co1"
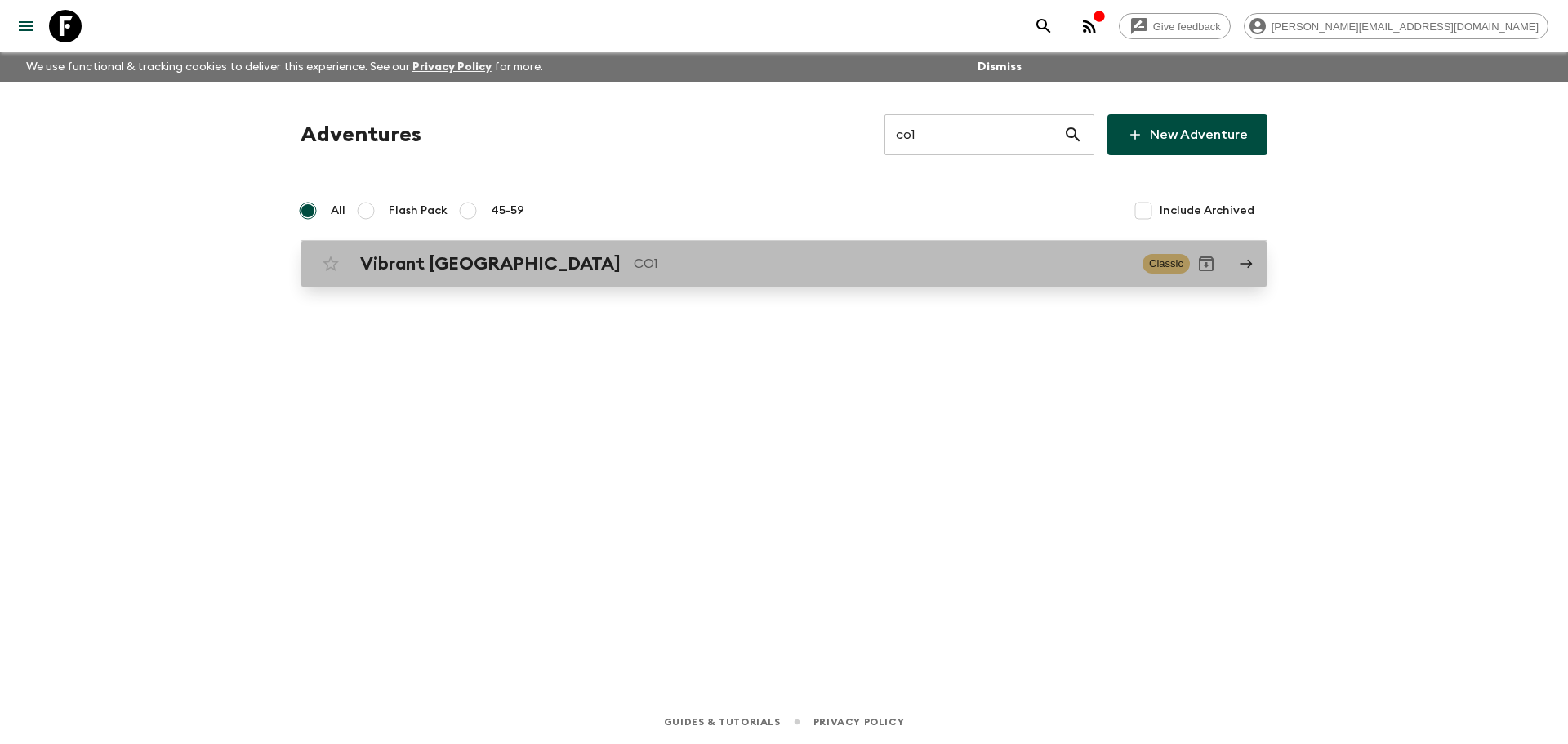
click at [914, 271] on p "CO1" at bounding box center [881, 263] width 496 height 20
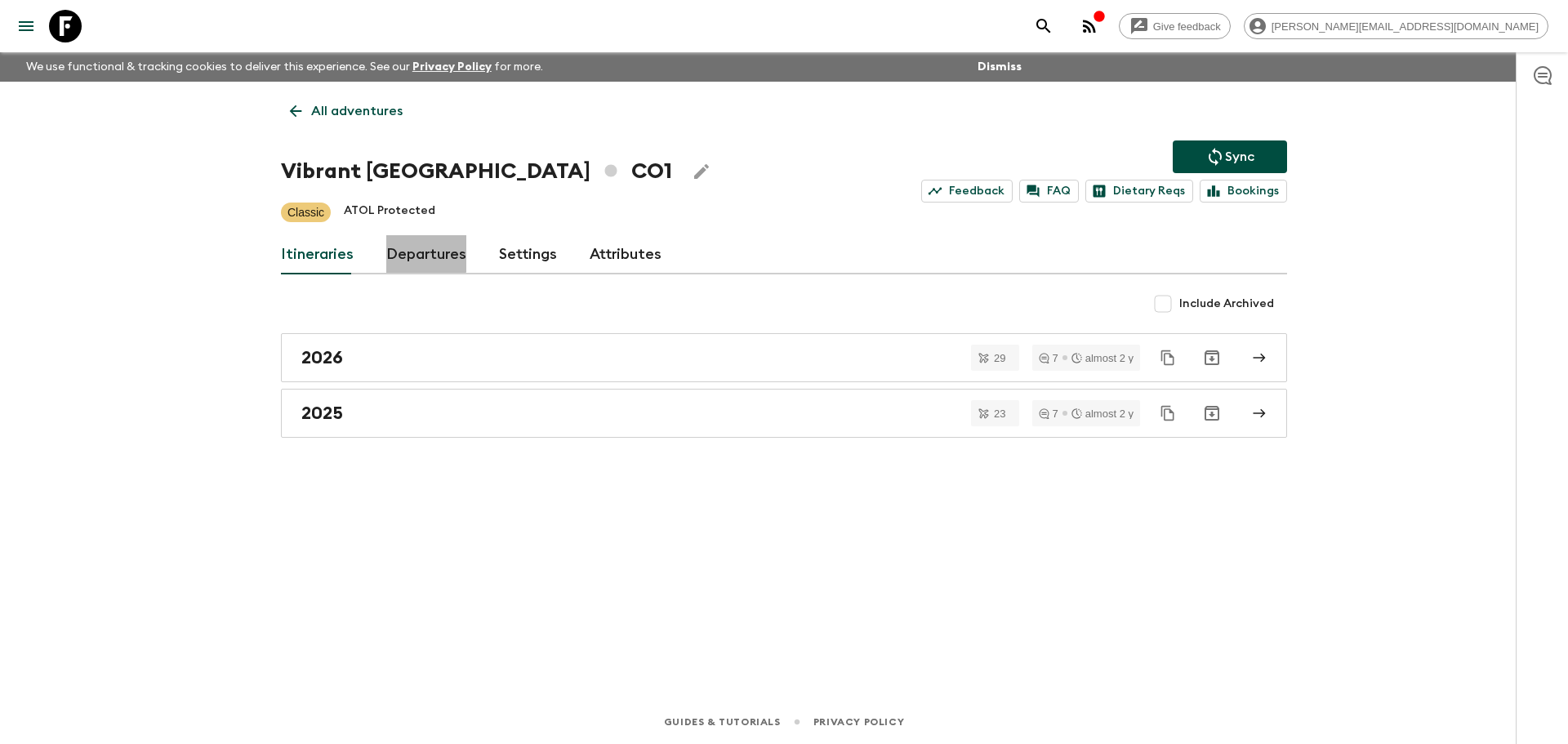
drag, startPoint x: 405, startPoint y: 242, endPoint x: 470, endPoint y: 239, distance: 65.1
click at [404, 242] on link "Departures" at bounding box center [427, 255] width 80 height 39
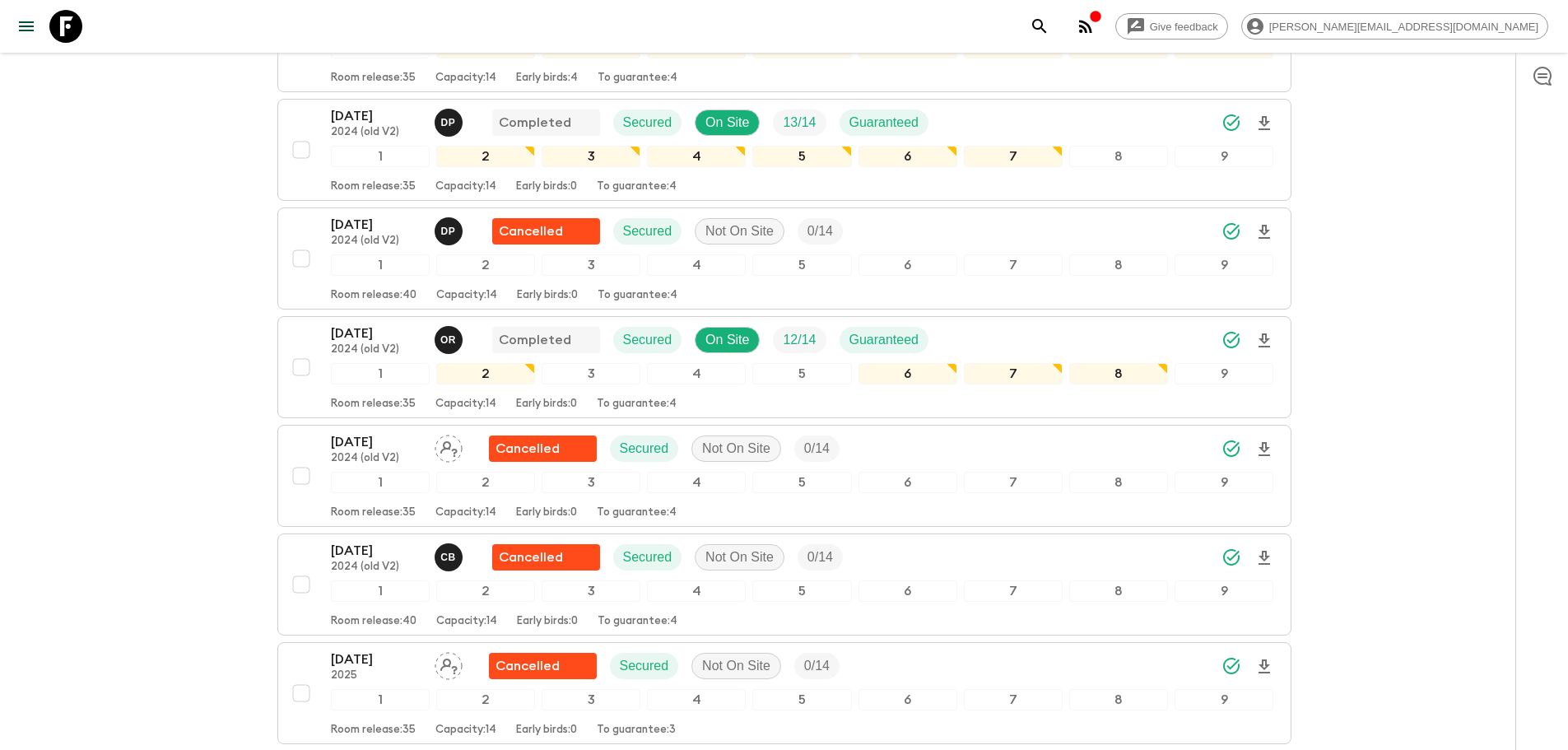
scroll to position [1504, 0]
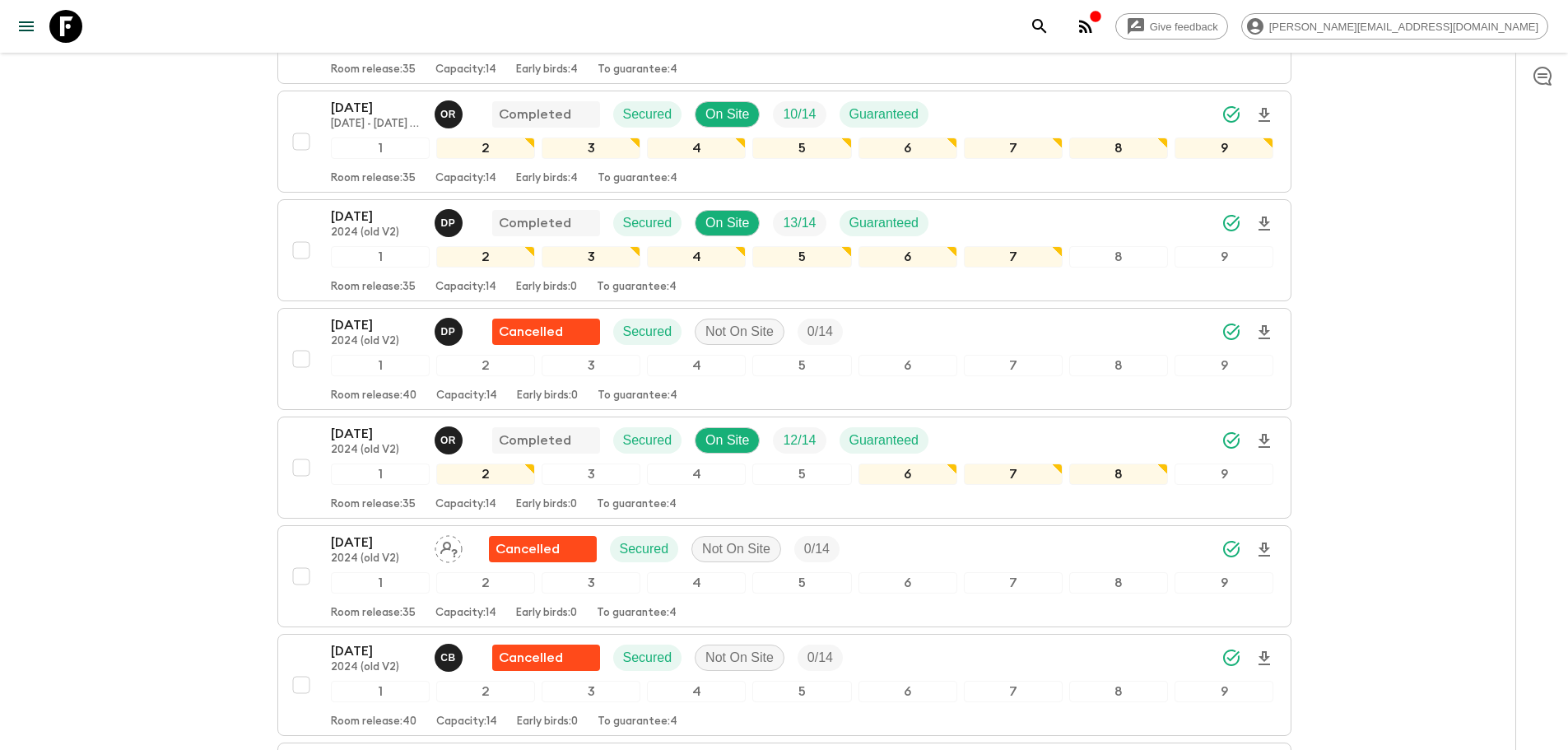
drag, startPoint x: 83, startPoint y: 35, endPoint x: 100, endPoint y: 36, distance: 17.0
click at [83, 35] on link at bounding box center [65, 26] width 46 height 46
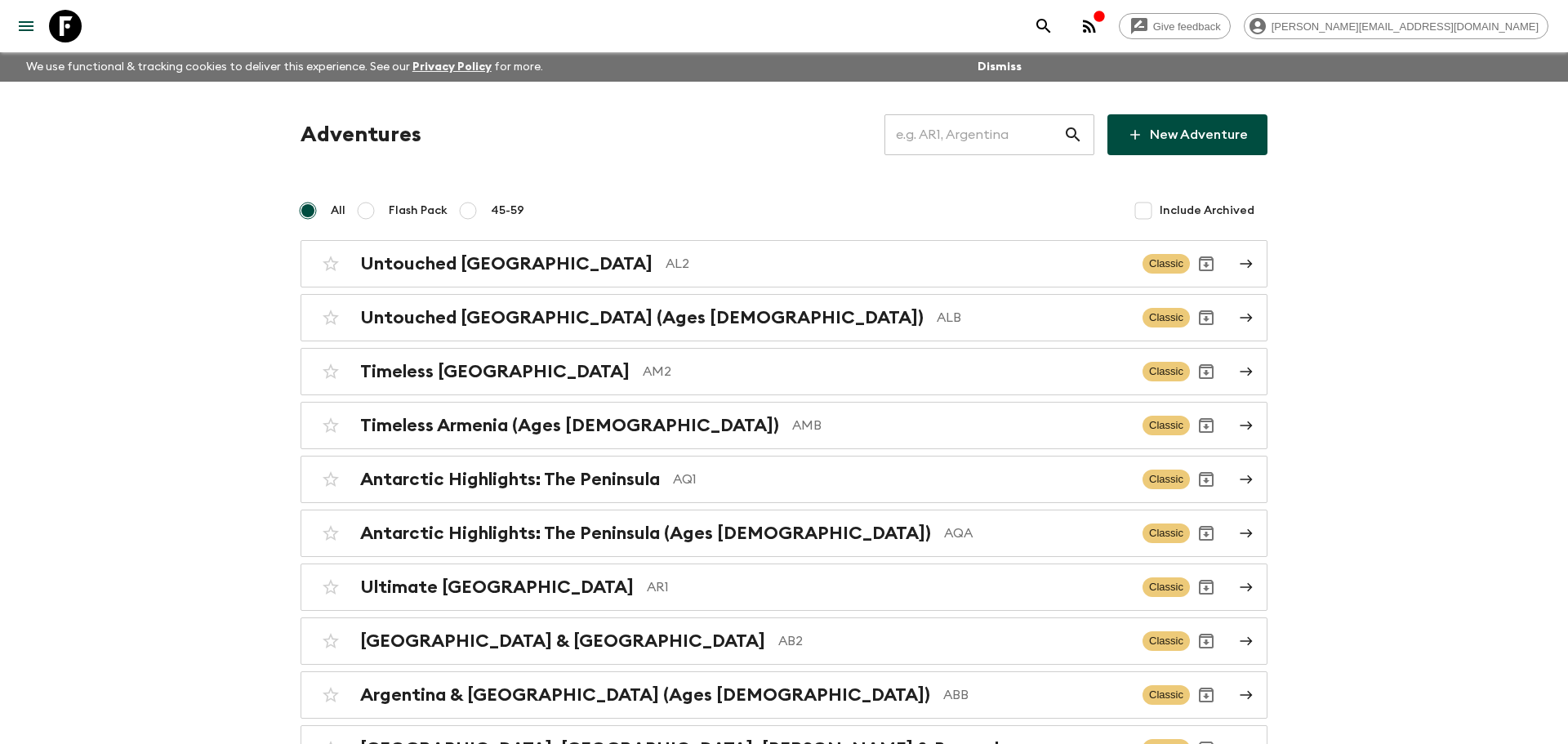
click at [1055, 130] on input "text" at bounding box center [973, 134] width 179 height 45
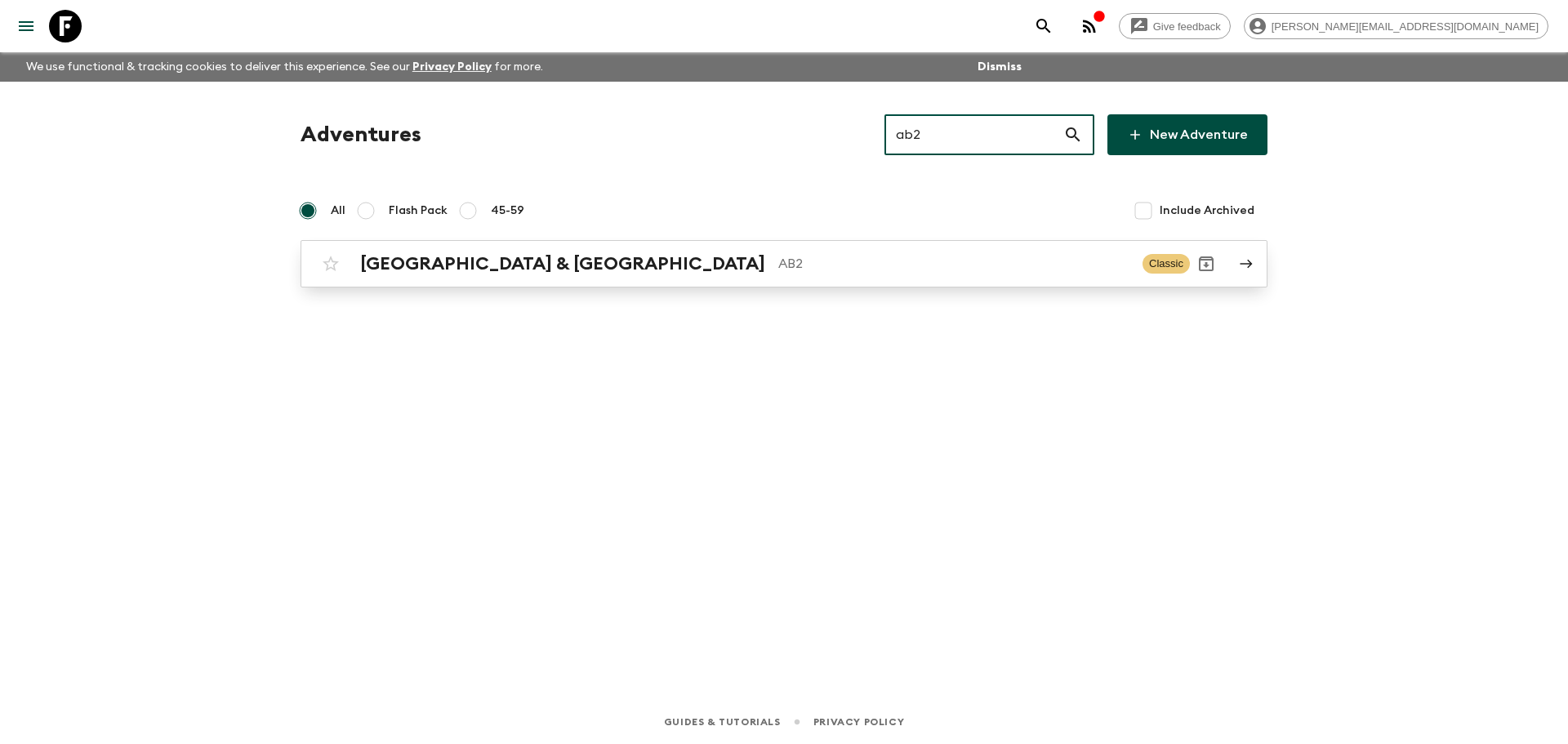
type input "ab2"
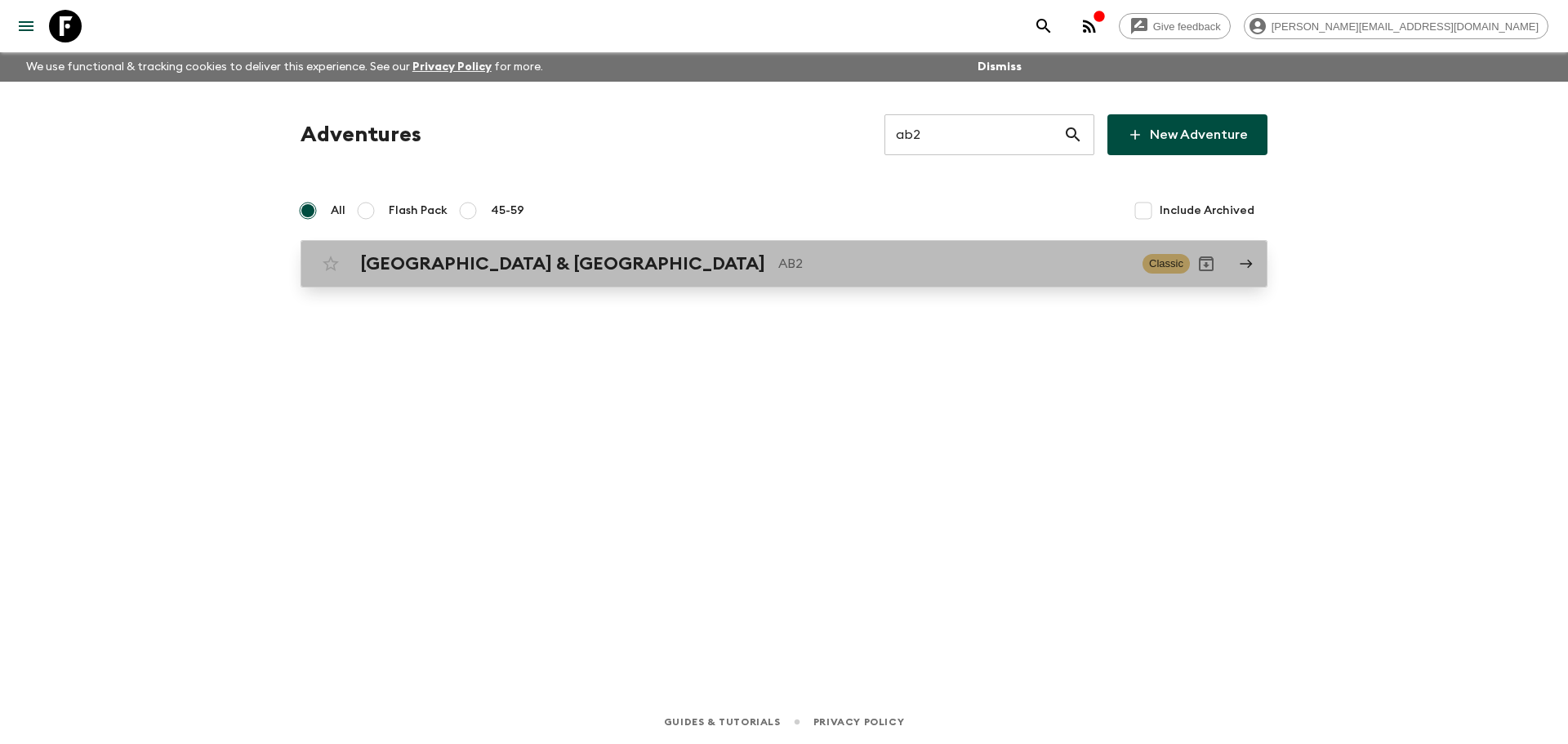
click at [944, 252] on div "Argentina & [GEOGRAPHIC_DATA] AB2 Classic" at bounding box center [752, 263] width 875 height 33
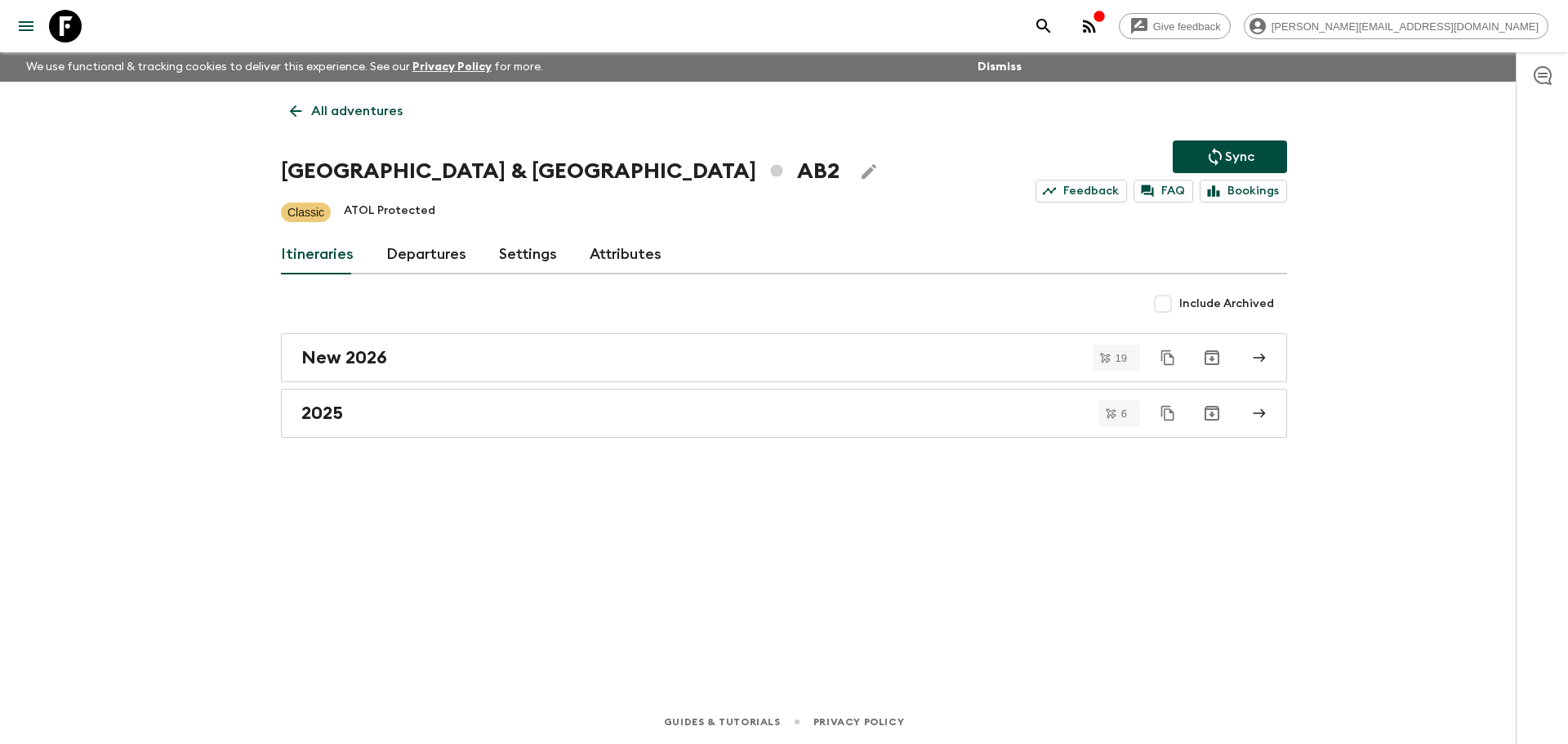
click at [417, 263] on link "Departures" at bounding box center [427, 255] width 80 height 39
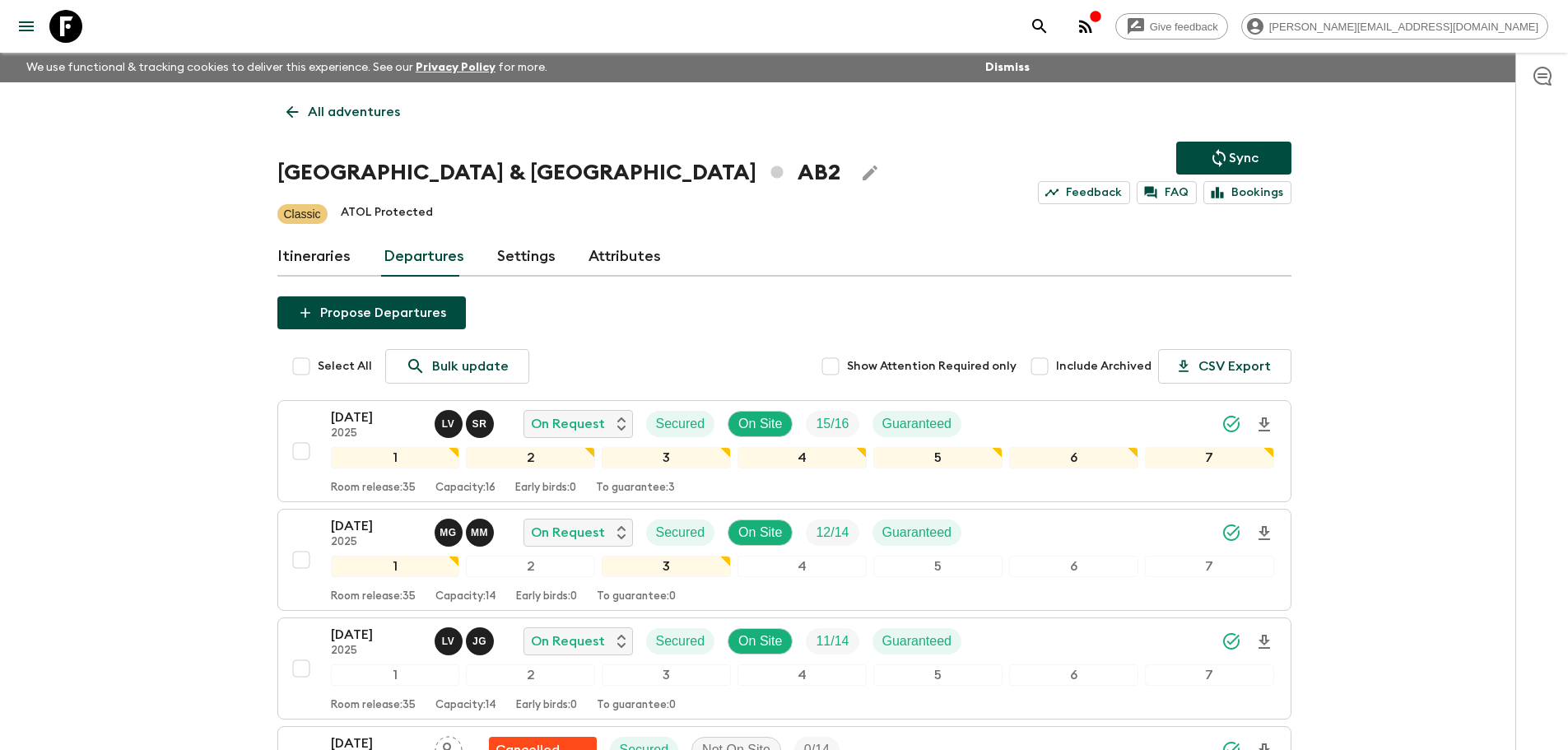
click at [1041, 373] on input "Include Archived" at bounding box center [1039, 366] width 33 height 33
checkbox input "true"
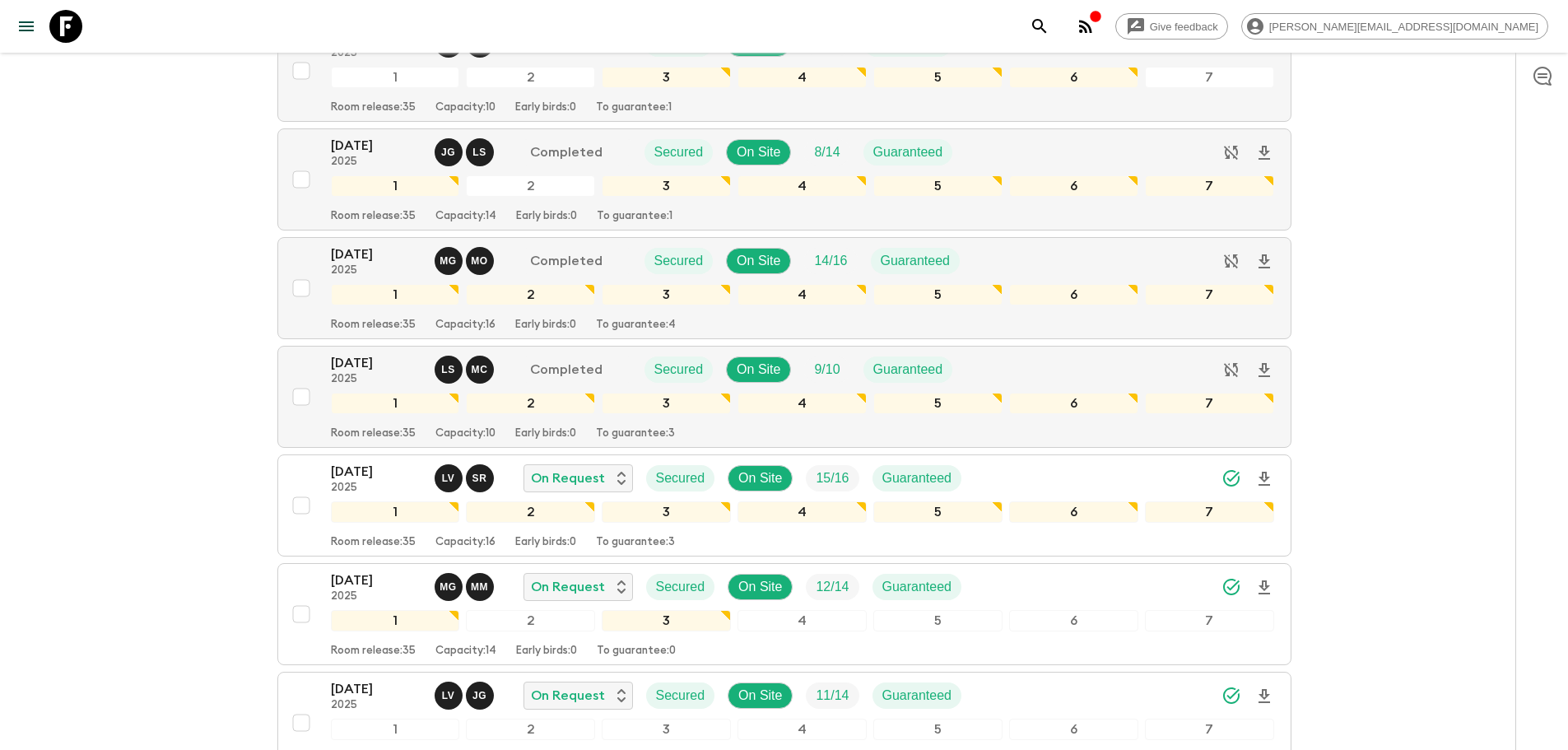
scroll to position [3197, 0]
